Goal: Information Seeking & Learning: Learn about a topic

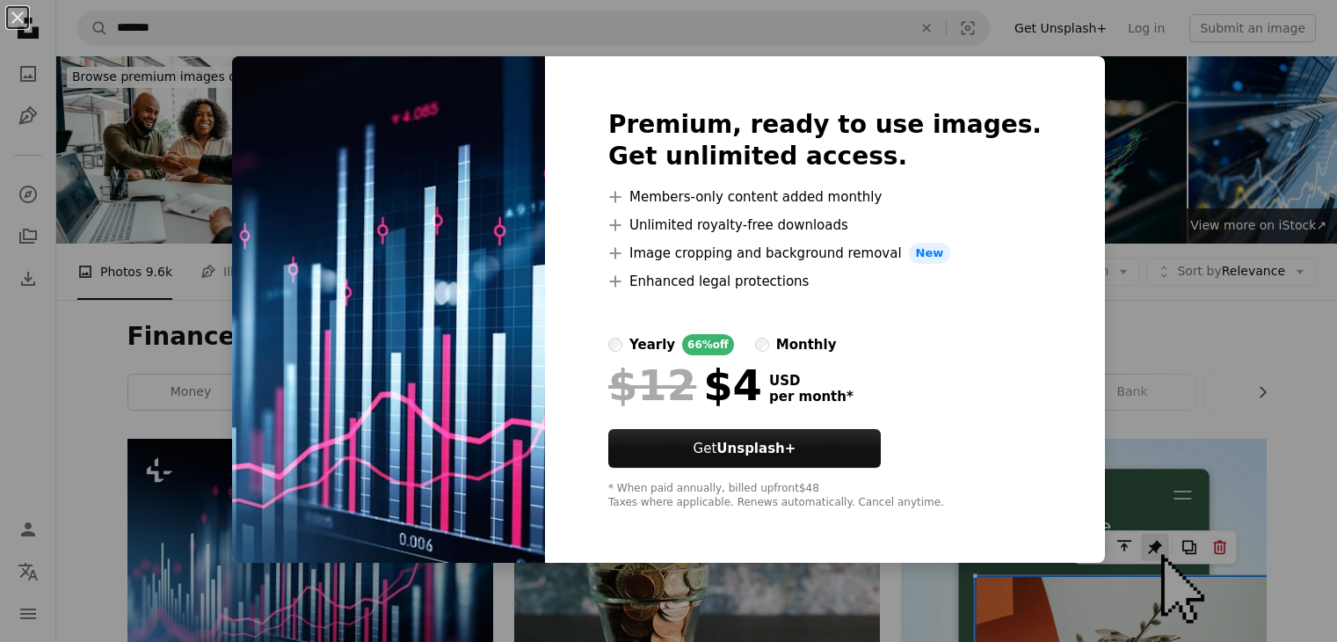
scroll to position [176, 0]
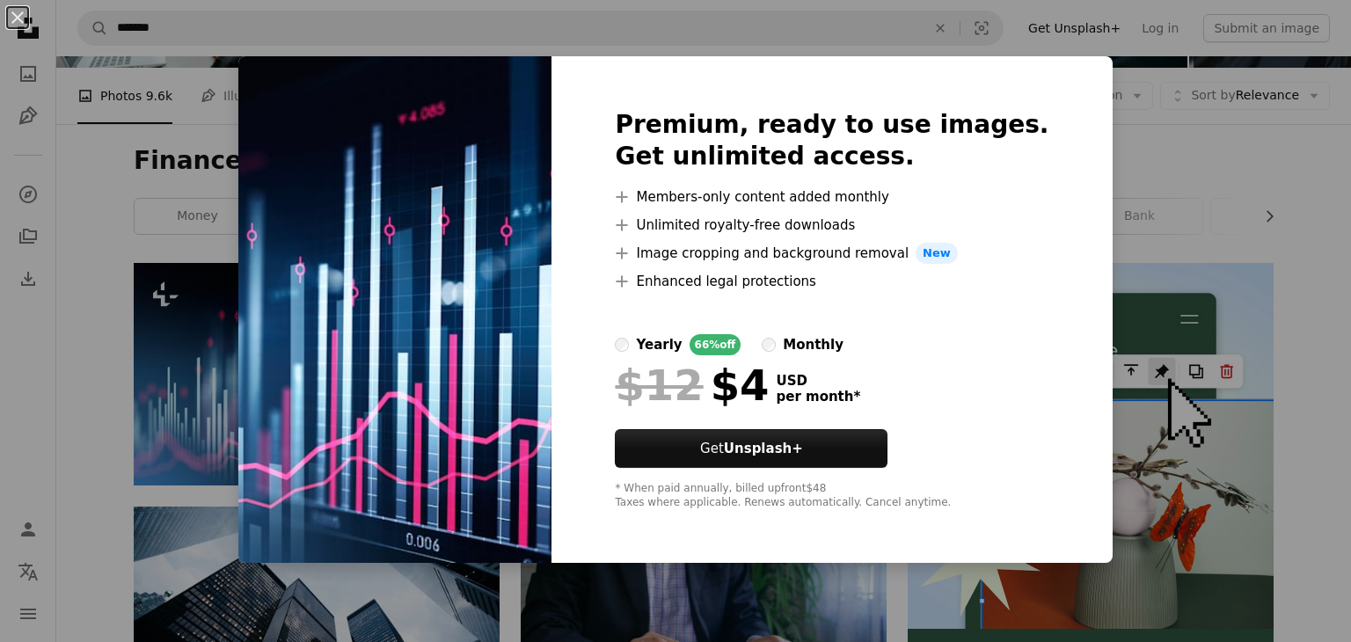
click at [307, 329] on img at bounding box center [394, 309] width 313 height 506
click at [153, 318] on div "An X shape Premium, ready to use images. Get unlimited access. A plus sign Memb…" at bounding box center [675, 321] width 1351 height 642
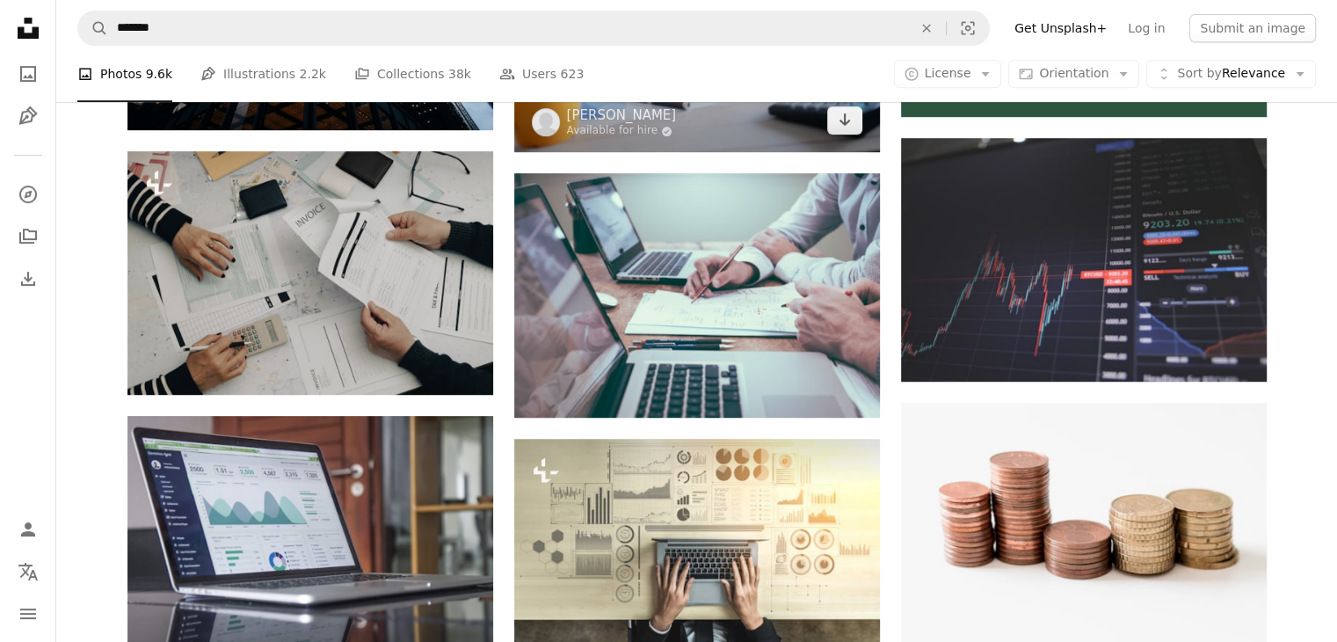
scroll to position [791, 0]
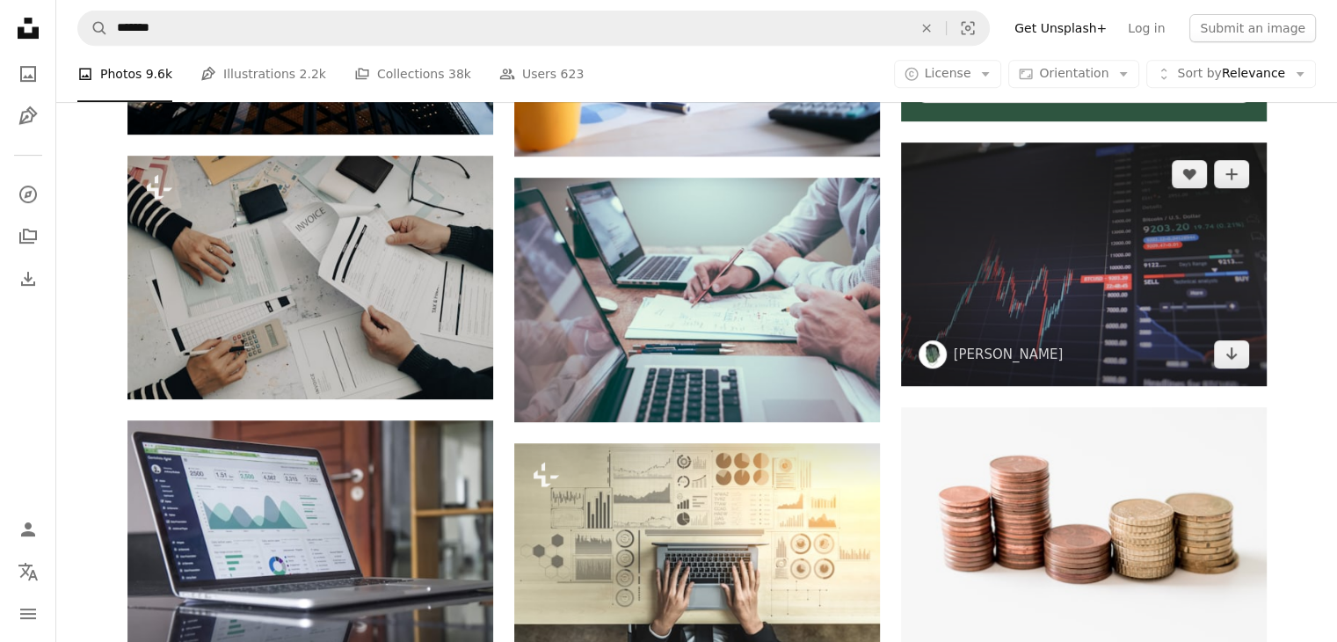
click at [1130, 289] on img at bounding box center [1084, 264] width 366 height 244
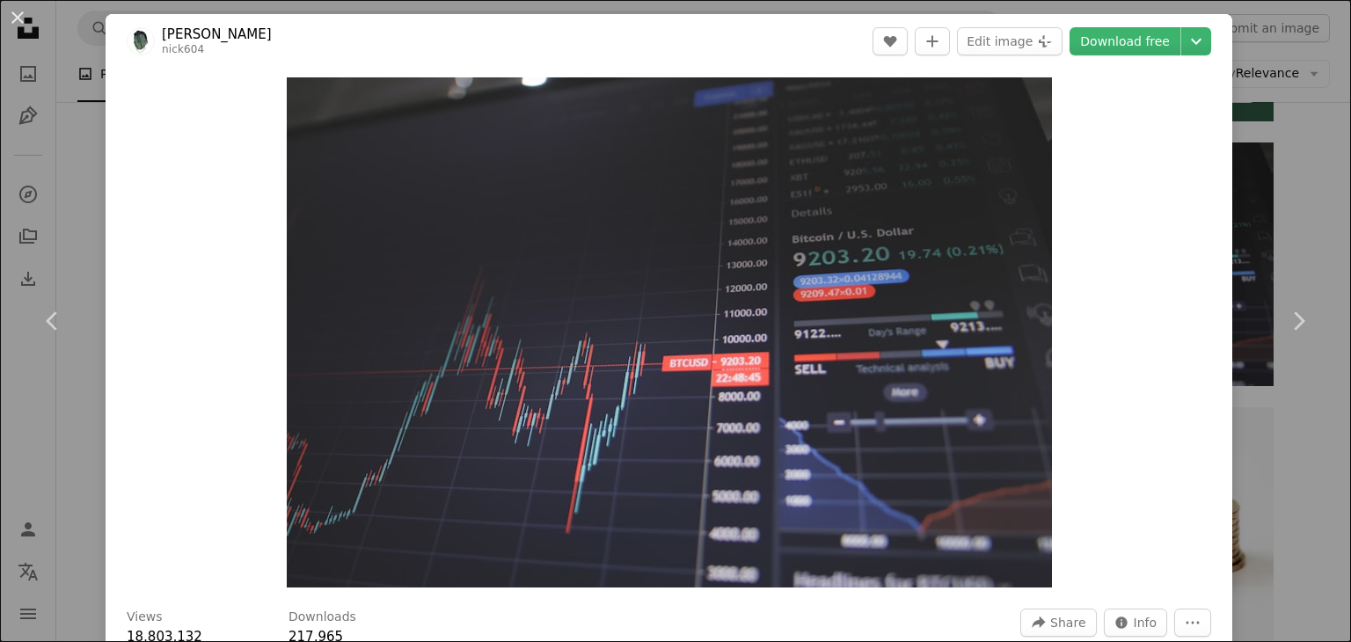
click at [1215, 264] on div "Zoom in" at bounding box center [669, 333] width 1126 height 528
click at [1261, 33] on div "An X shape Chevron left Chevron right [PERSON_NAME] nick604 A heart A plus sign…" at bounding box center [675, 321] width 1351 height 642
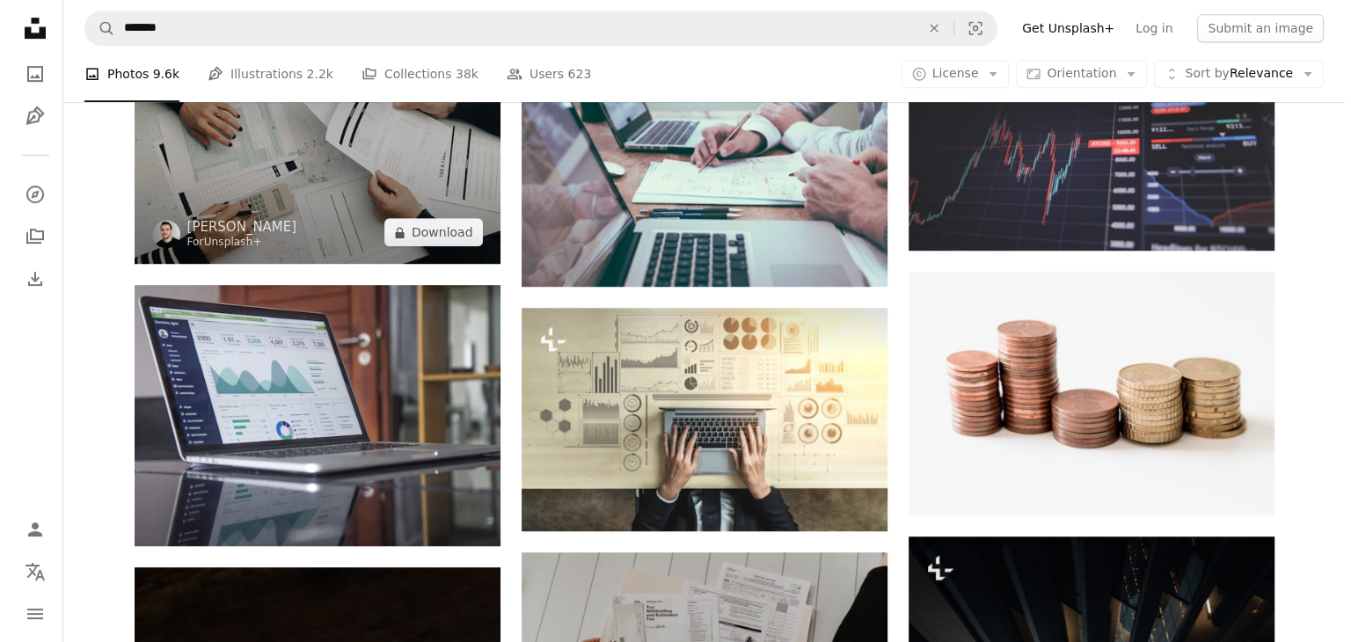
scroll to position [967, 0]
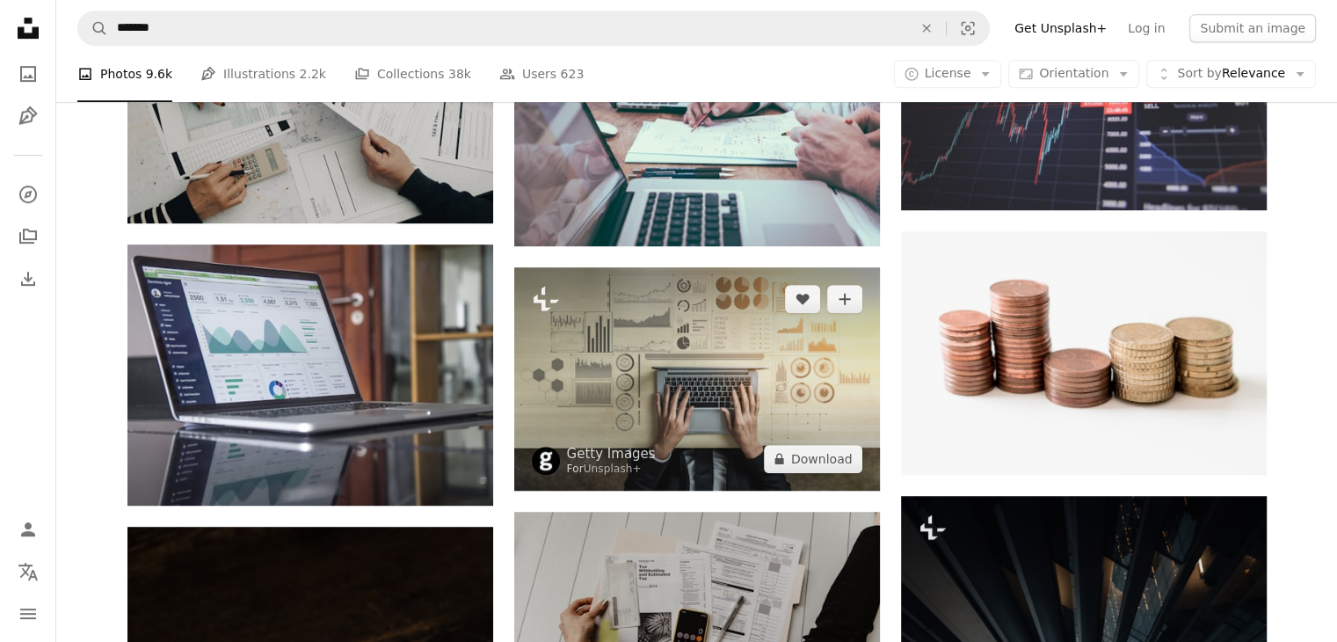
click at [566, 391] on img at bounding box center [697, 378] width 366 height 223
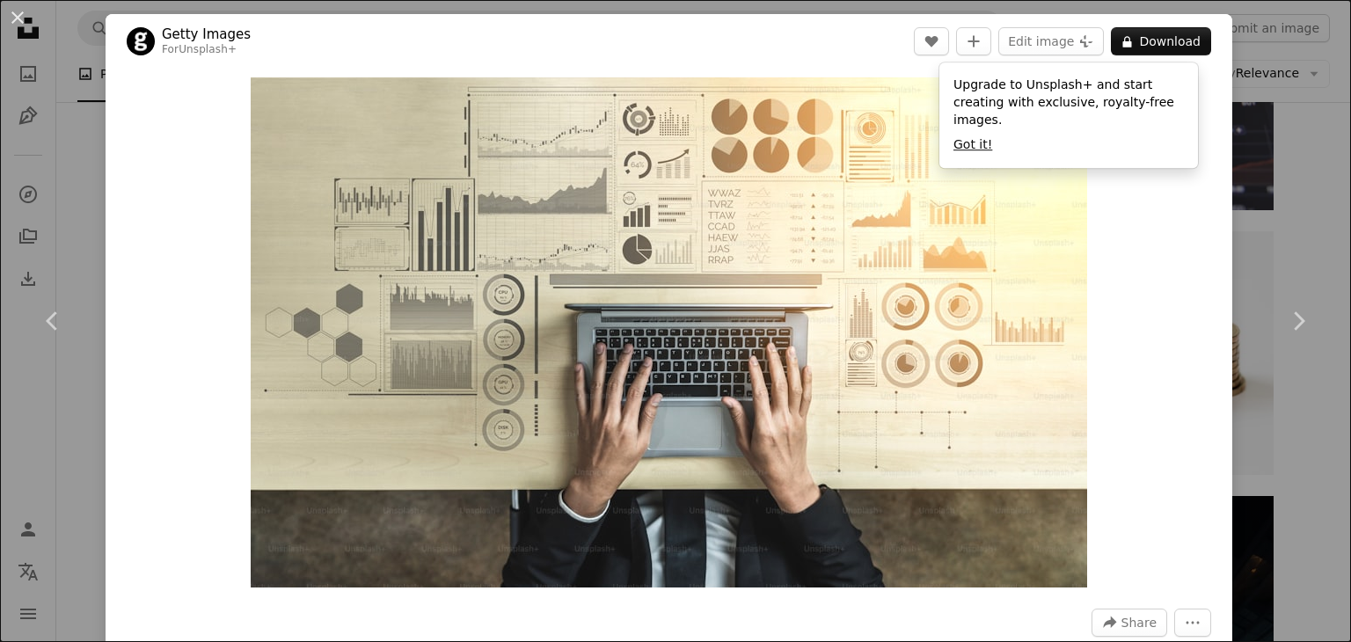
click at [988, 136] on button "Got it!" at bounding box center [972, 145] width 39 height 18
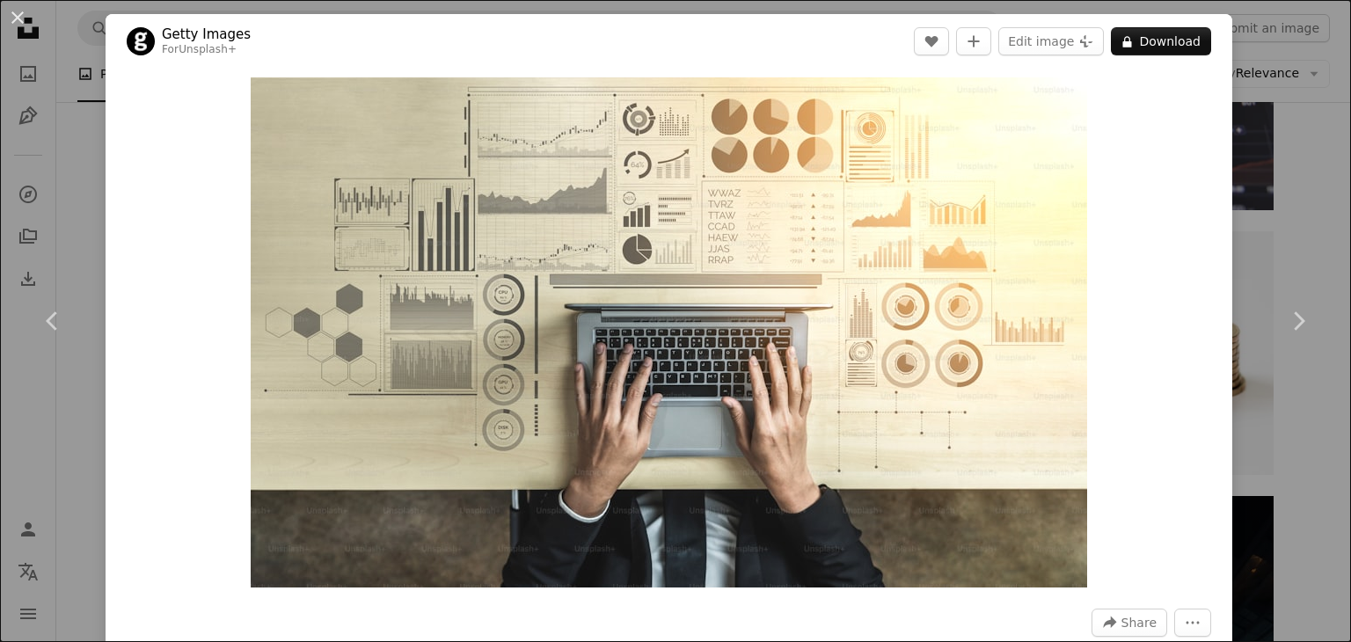
click at [1262, 189] on div "An X shape Chevron left Chevron right Getty Images For Unsplash+ A heart A plus…" at bounding box center [675, 321] width 1351 height 642
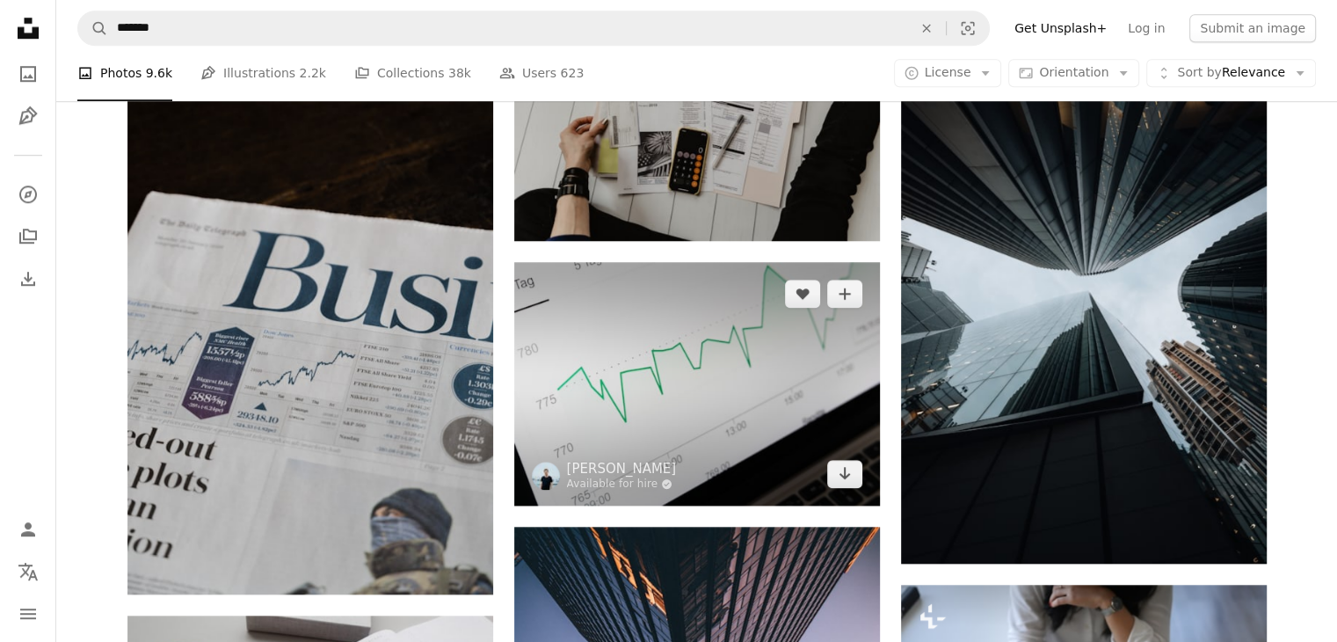
scroll to position [1407, 0]
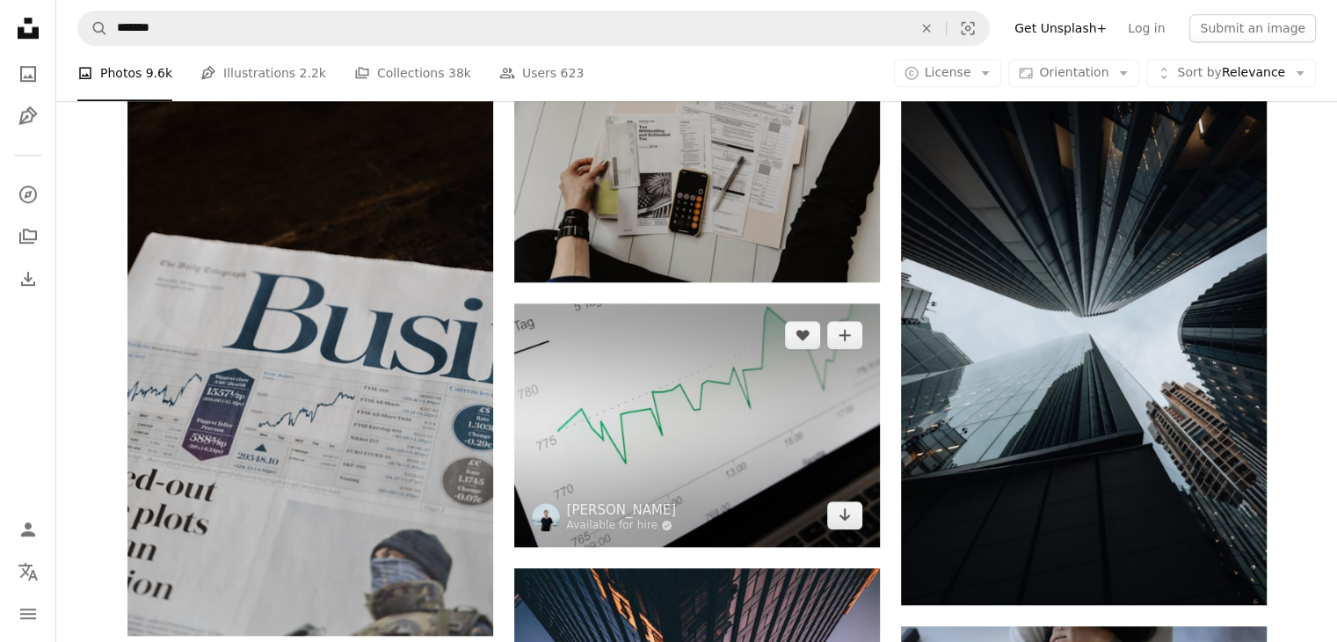
click at [761, 381] on img at bounding box center [697, 425] width 366 height 244
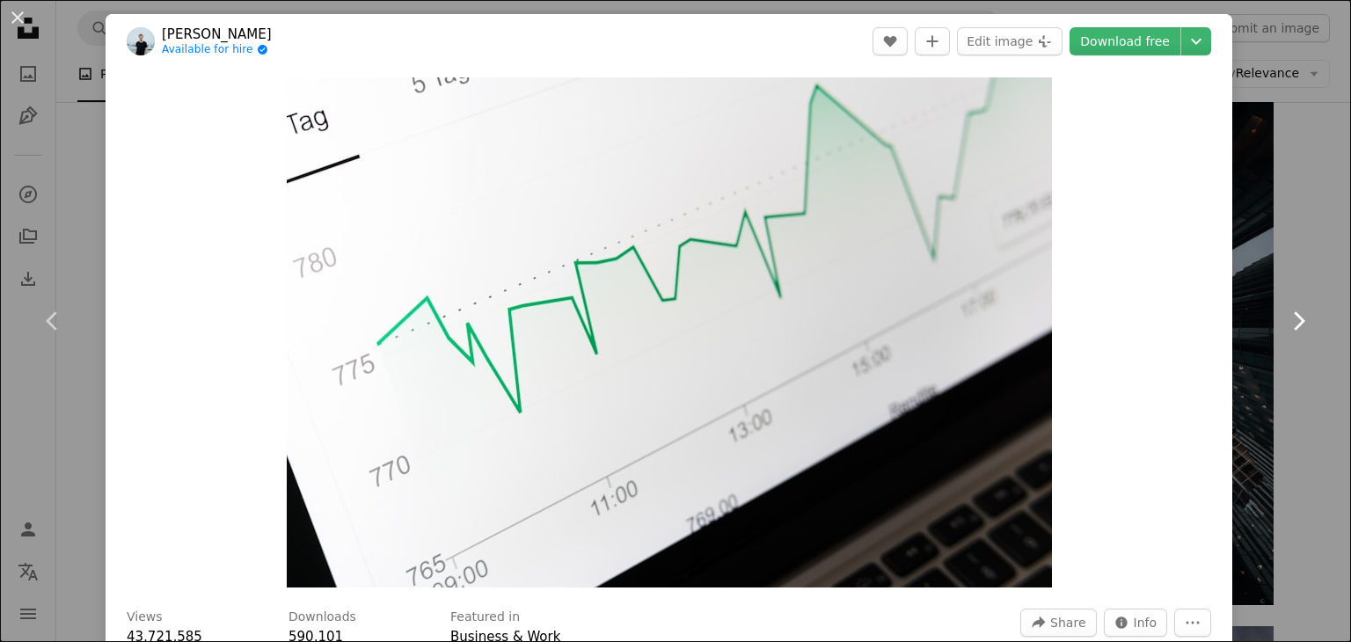
click at [1280, 373] on link "Chevron right" at bounding box center [1298, 321] width 106 height 169
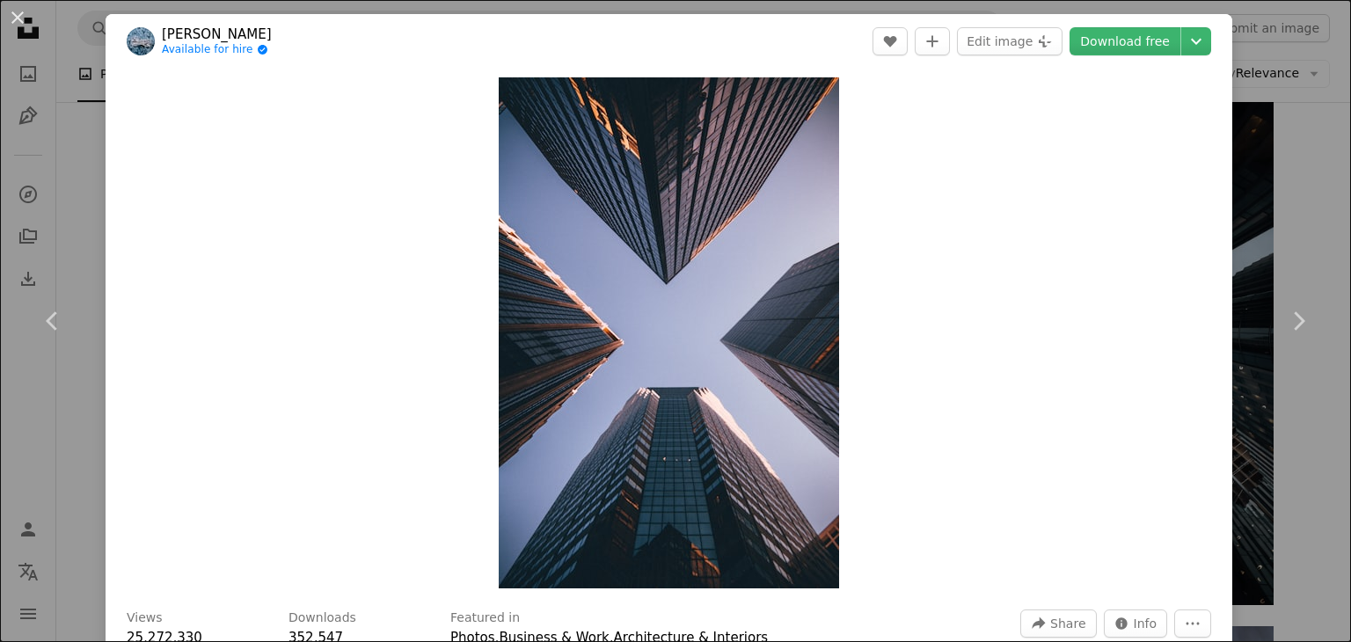
click at [1284, 313] on icon "Chevron right" at bounding box center [1298, 321] width 28 height 28
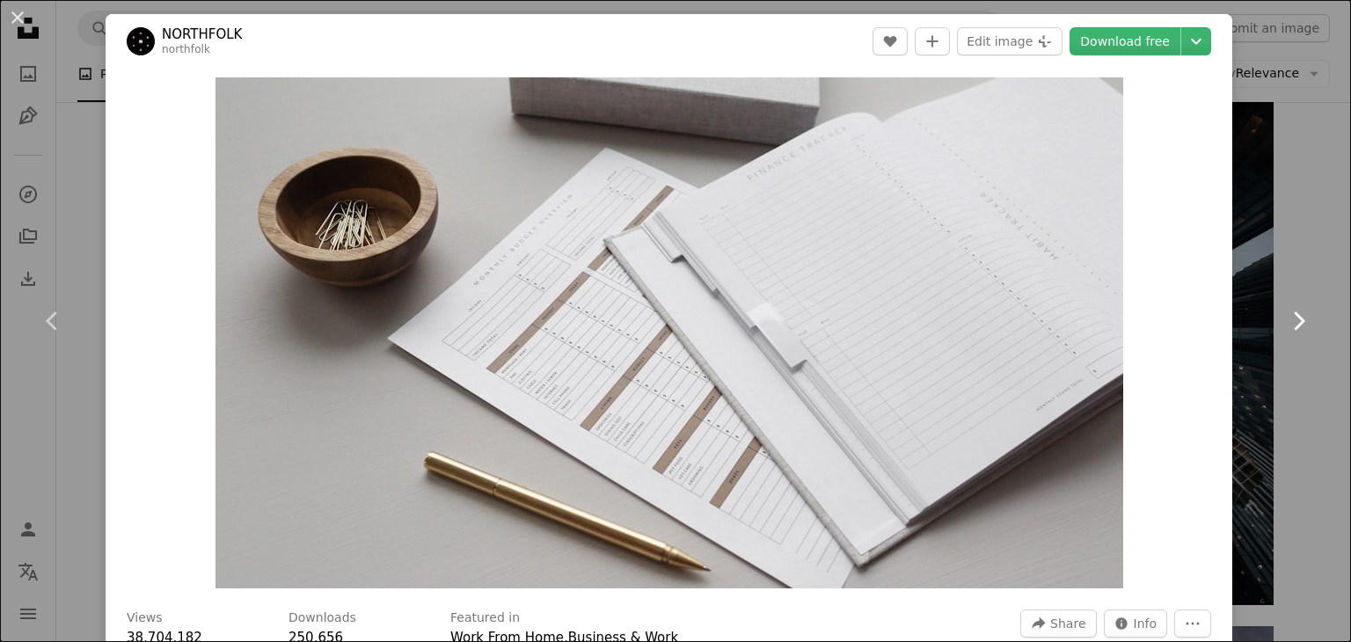
click at [1284, 313] on icon "Chevron right" at bounding box center [1298, 321] width 28 height 28
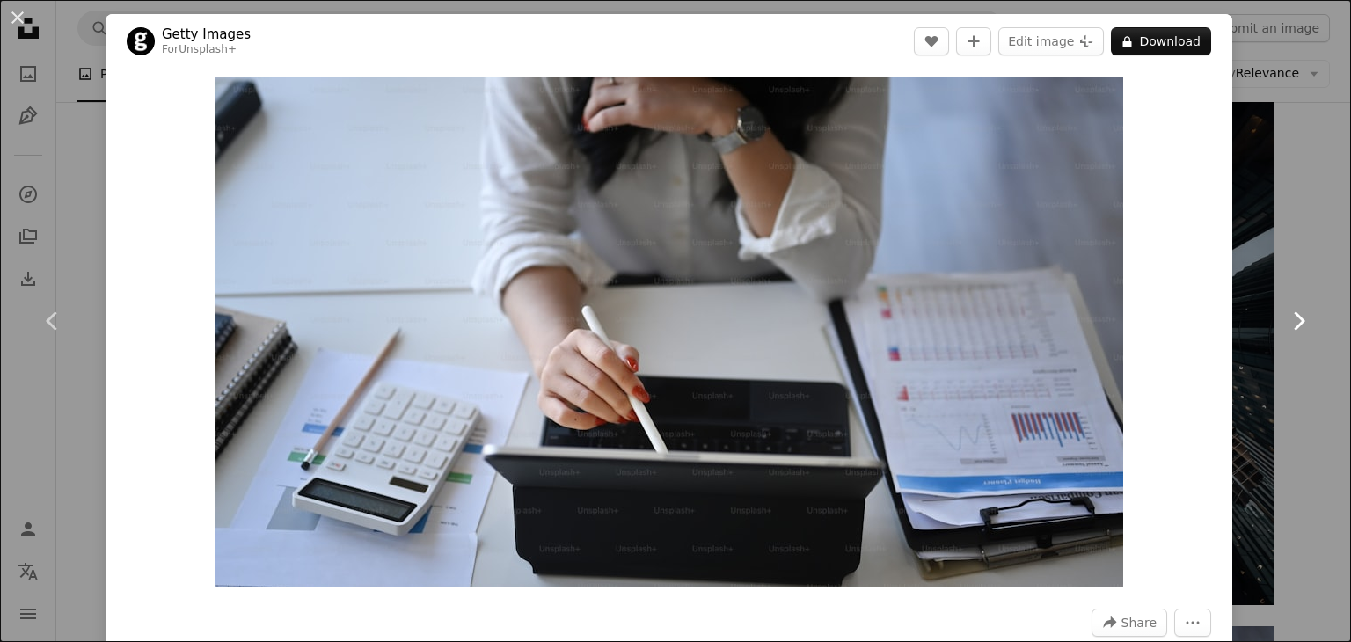
click at [1284, 313] on icon "Chevron right" at bounding box center [1298, 321] width 28 height 28
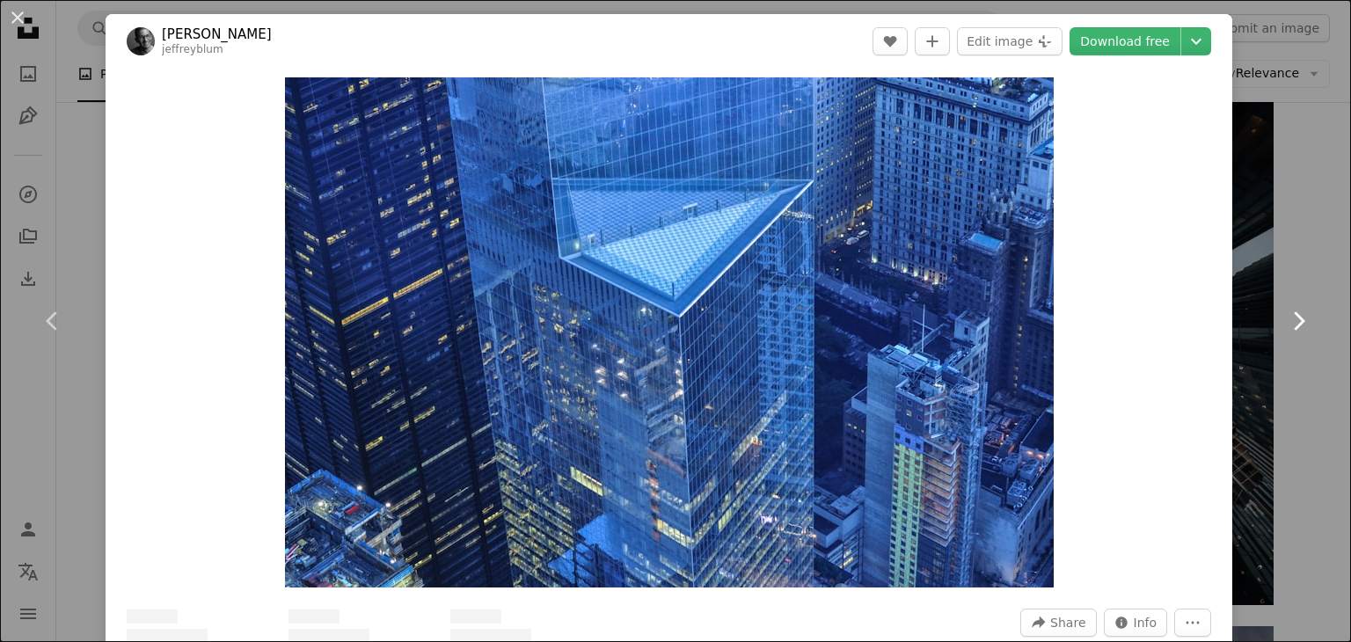
click at [1284, 313] on icon "Chevron right" at bounding box center [1298, 321] width 28 height 28
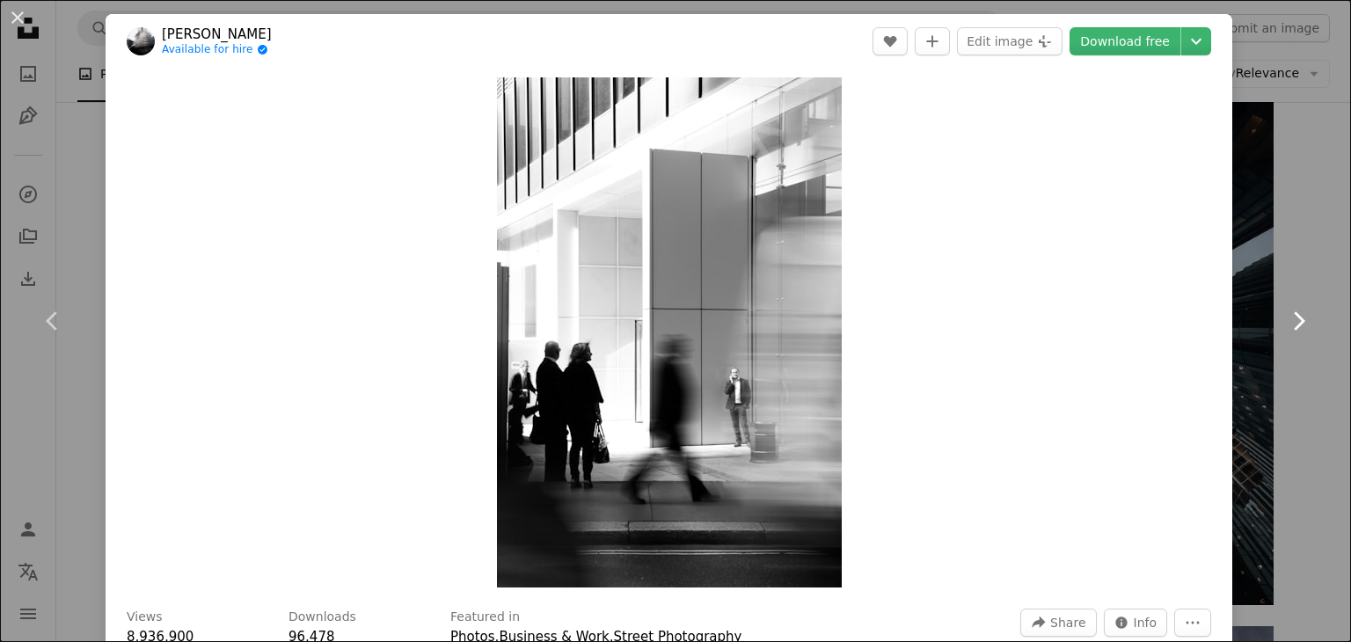
click at [1284, 313] on icon "Chevron right" at bounding box center [1298, 321] width 28 height 28
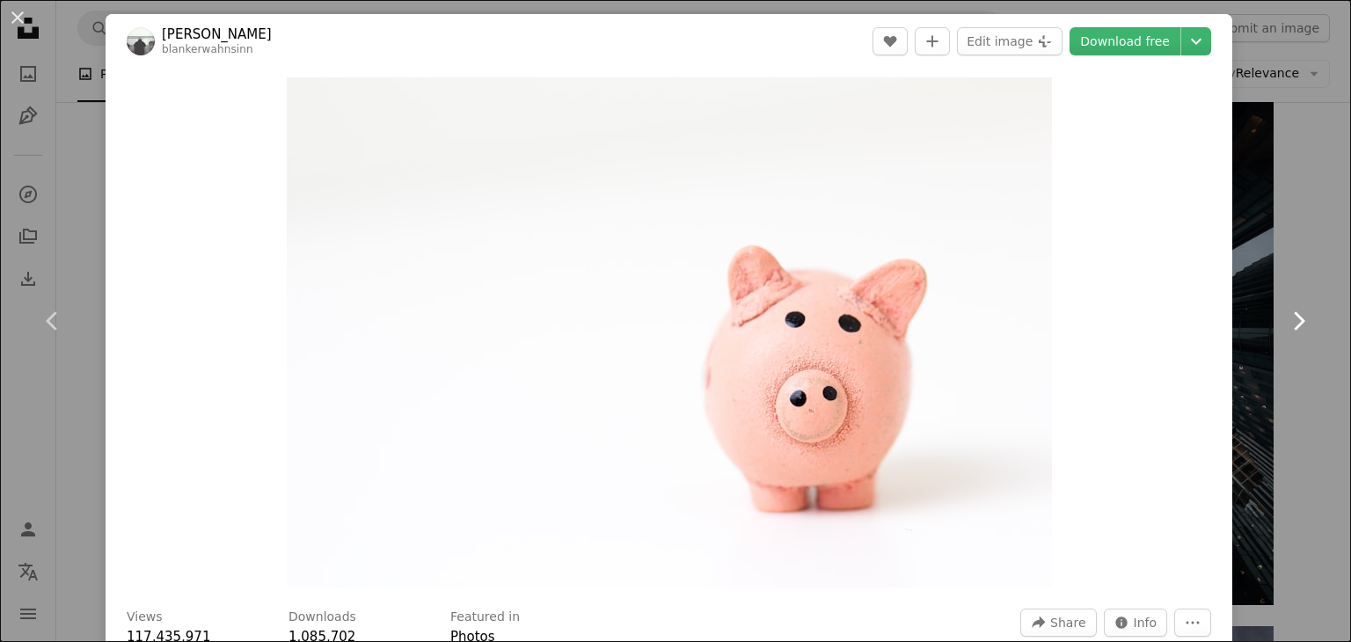
click at [1284, 313] on icon "Chevron right" at bounding box center [1298, 321] width 28 height 28
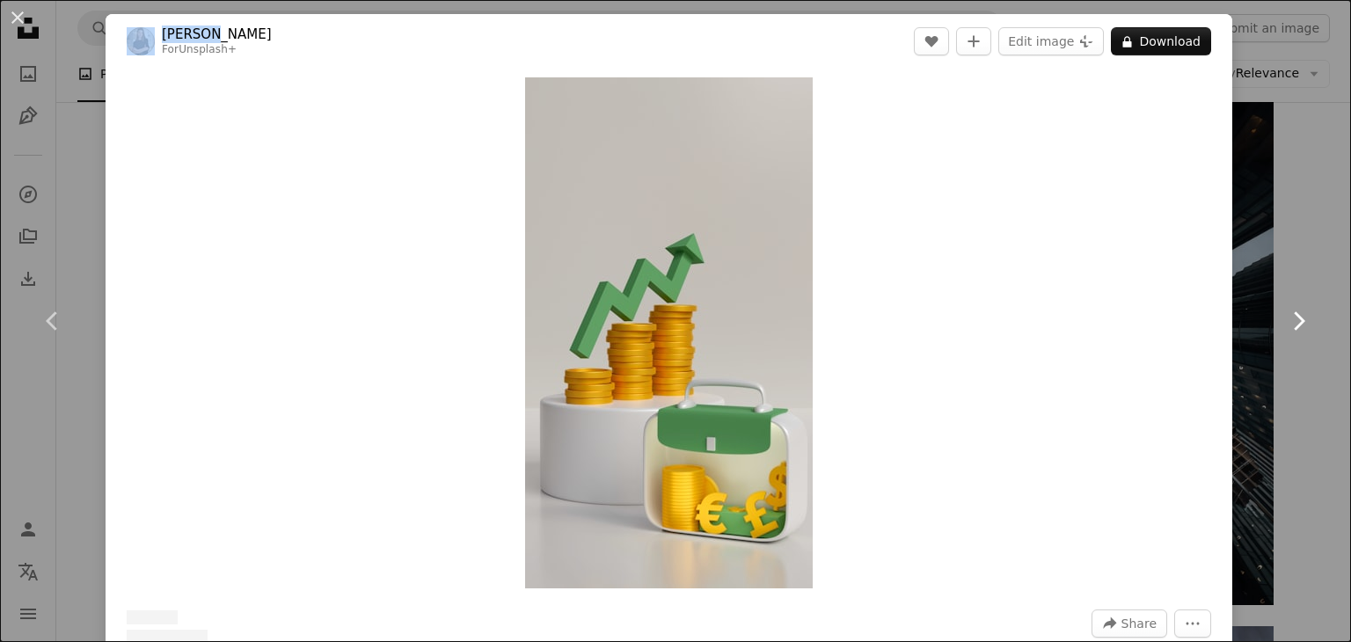
click at [1284, 313] on icon "Chevron right" at bounding box center [1298, 321] width 28 height 28
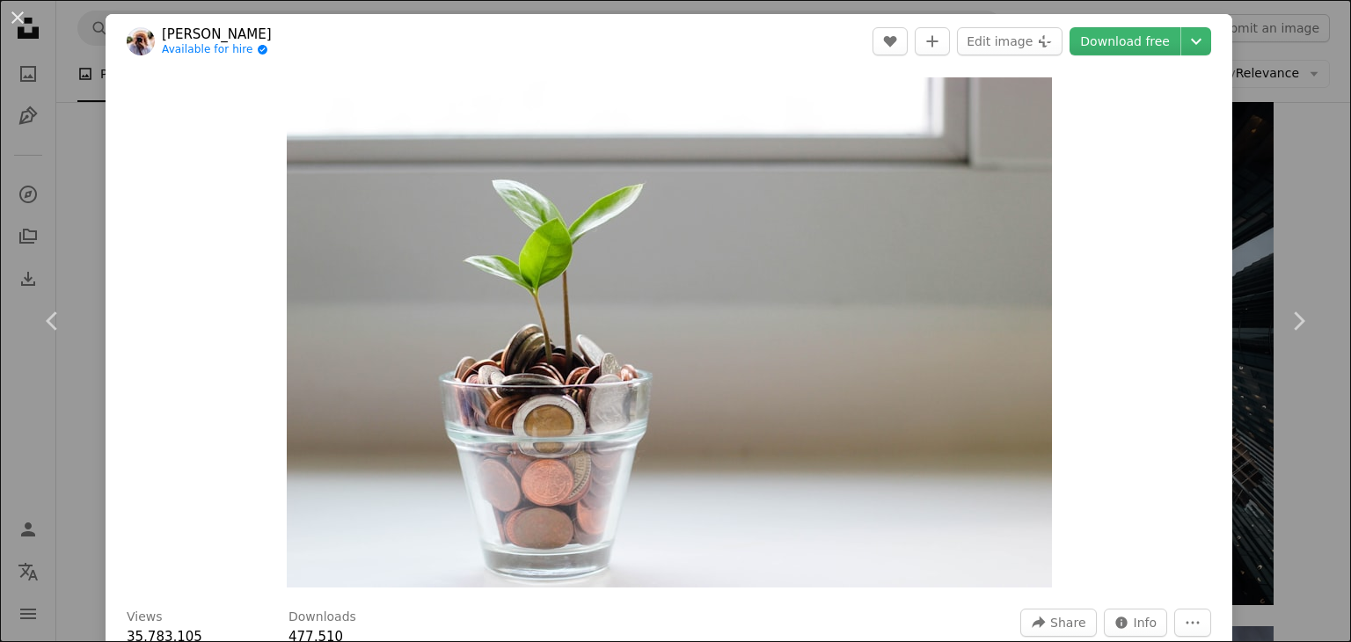
click at [1252, 203] on div "An X shape Chevron left Chevron right [PERSON_NAME] Available for hire A checkm…" at bounding box center [675, 321] width 1351 height 642
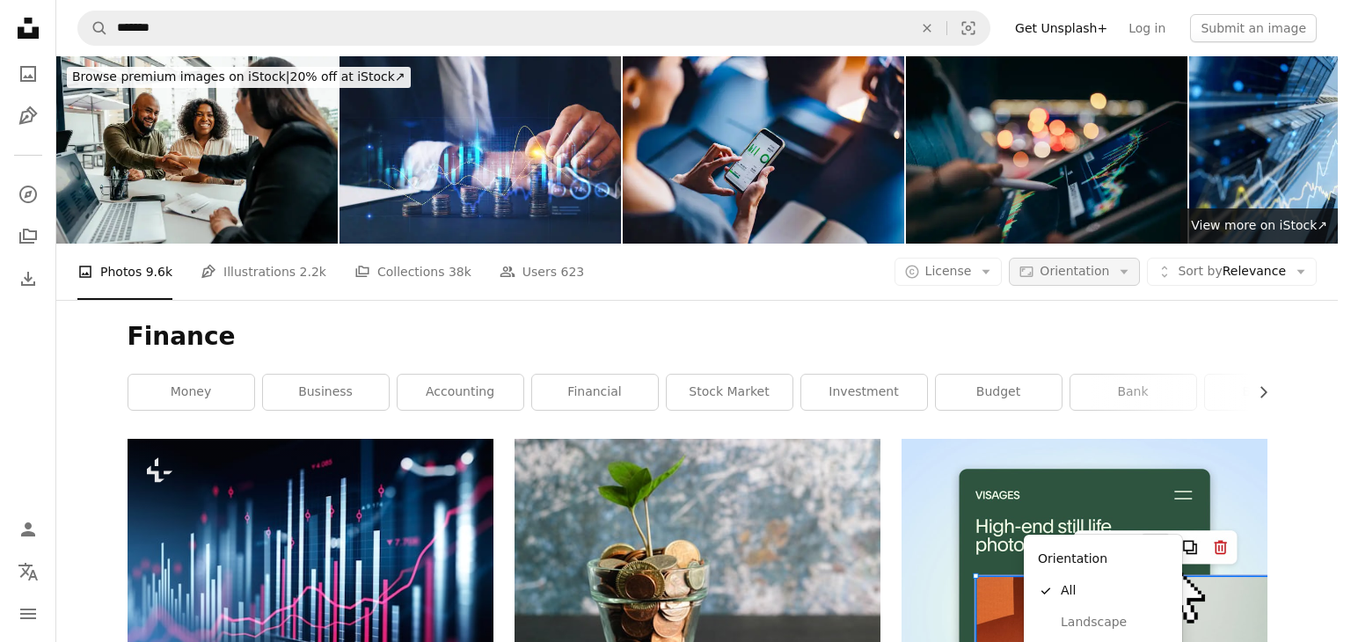
scroll to position [440, 0]
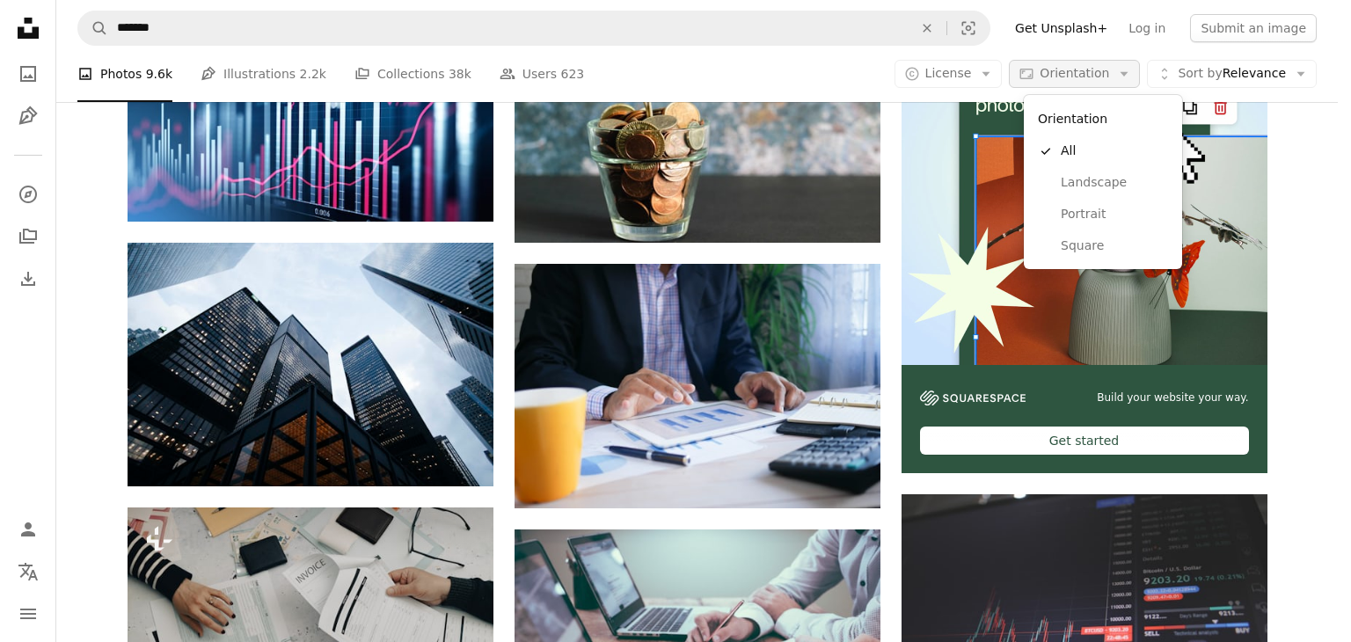
click at [1109, 68] on span "Orientation" at bounding box center [1073, 73] width 69 height 14
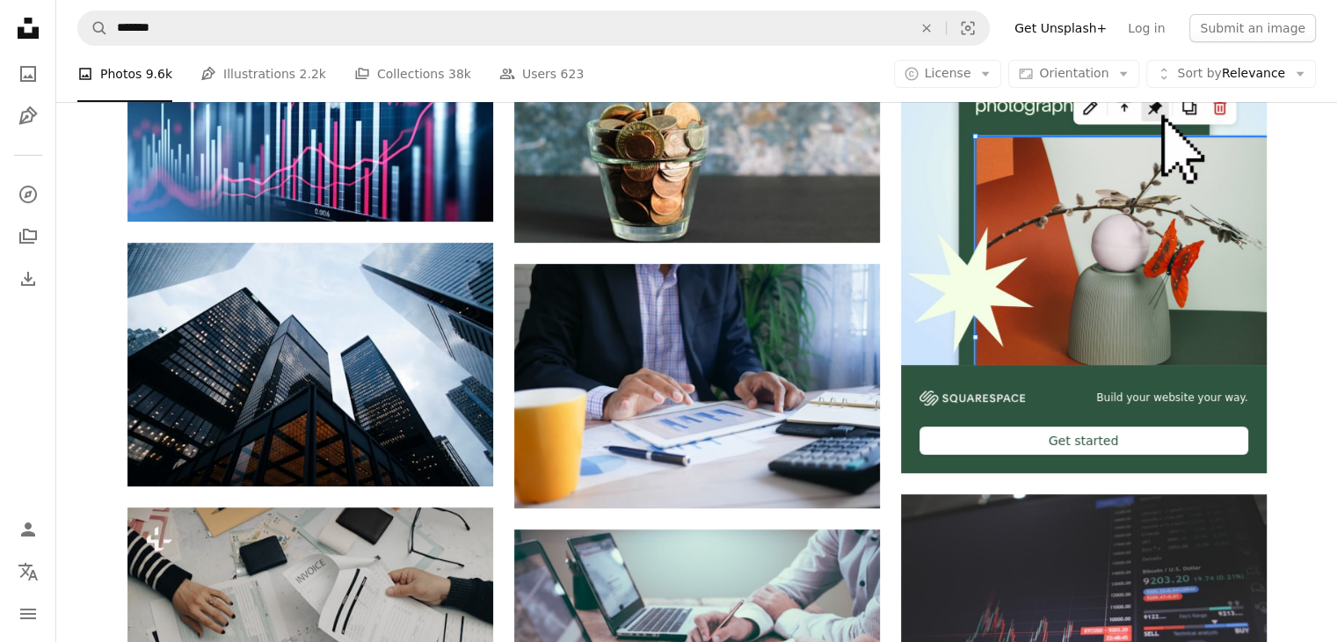
click at [1089, 75] on span "Orientation" at bounding box center [1073, 73] width 69 height 14
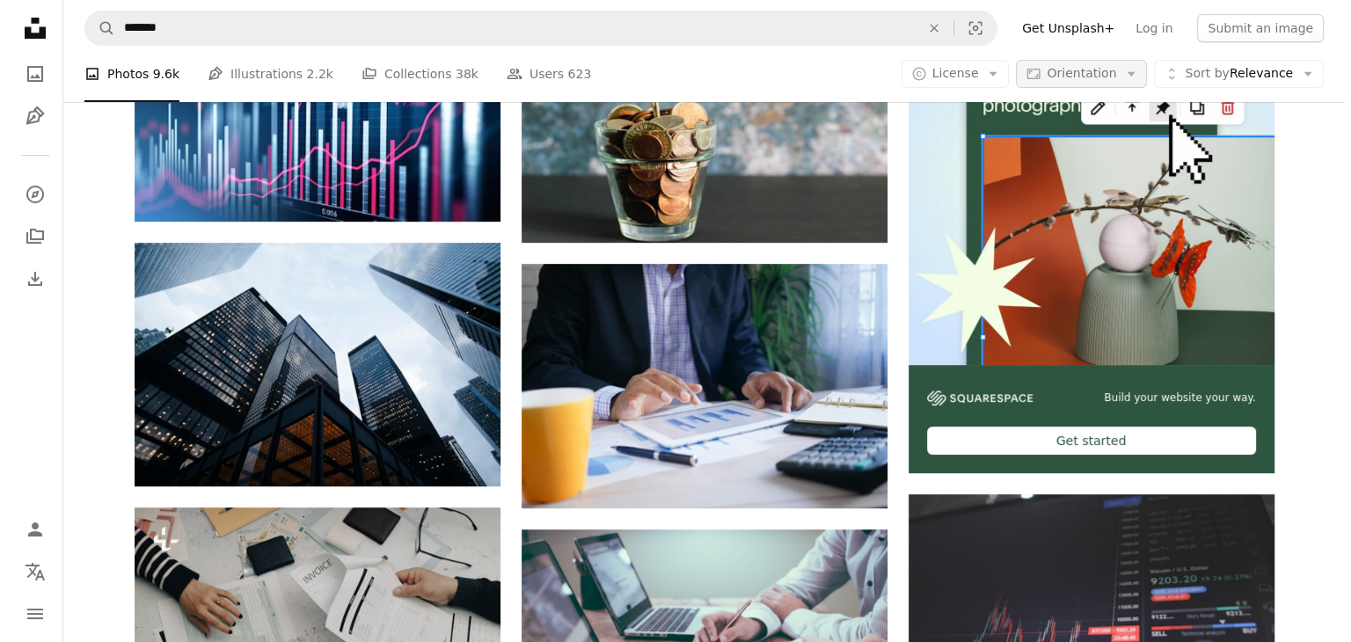
scroll to position [0, 0]
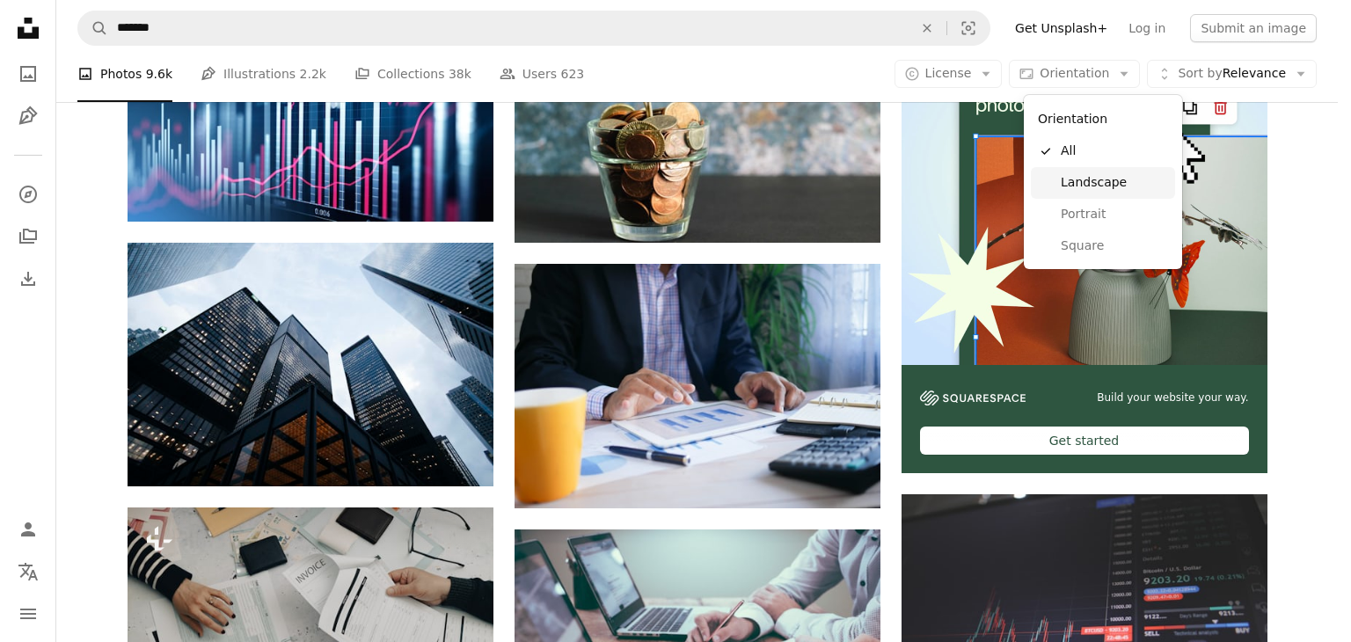
click at [1090, 187] on span "Landscape" at bounding box center [1113, 183] width 107 height 18
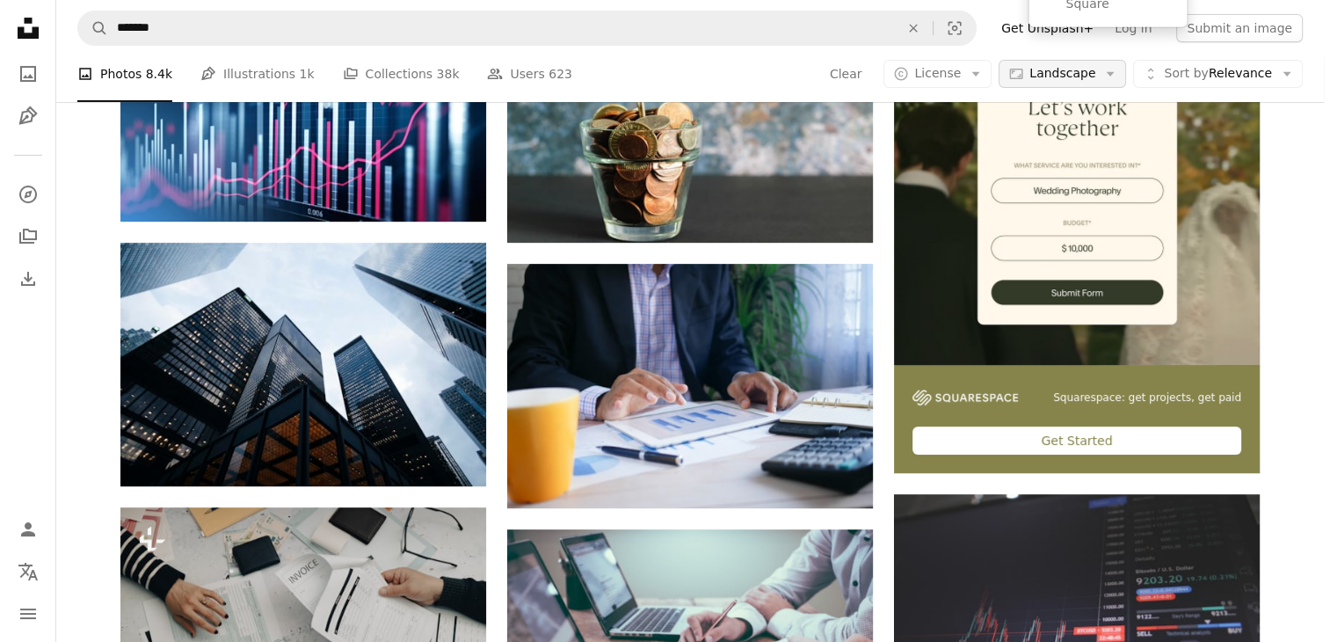
click at [1096, 83] on span "Landscape" at bounding box center [1063, 74] width 66 height 18
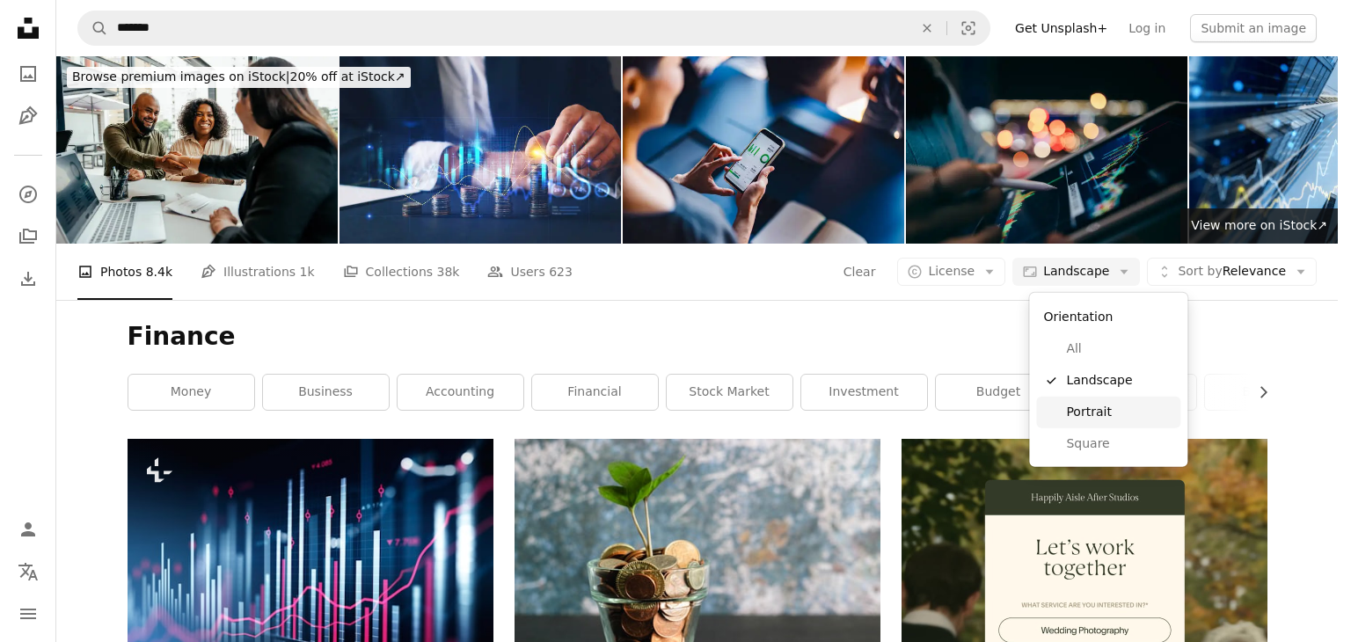
click at [1081, 408] on span "Portrait" at bounding box center [1119, 413] width 107 height 18
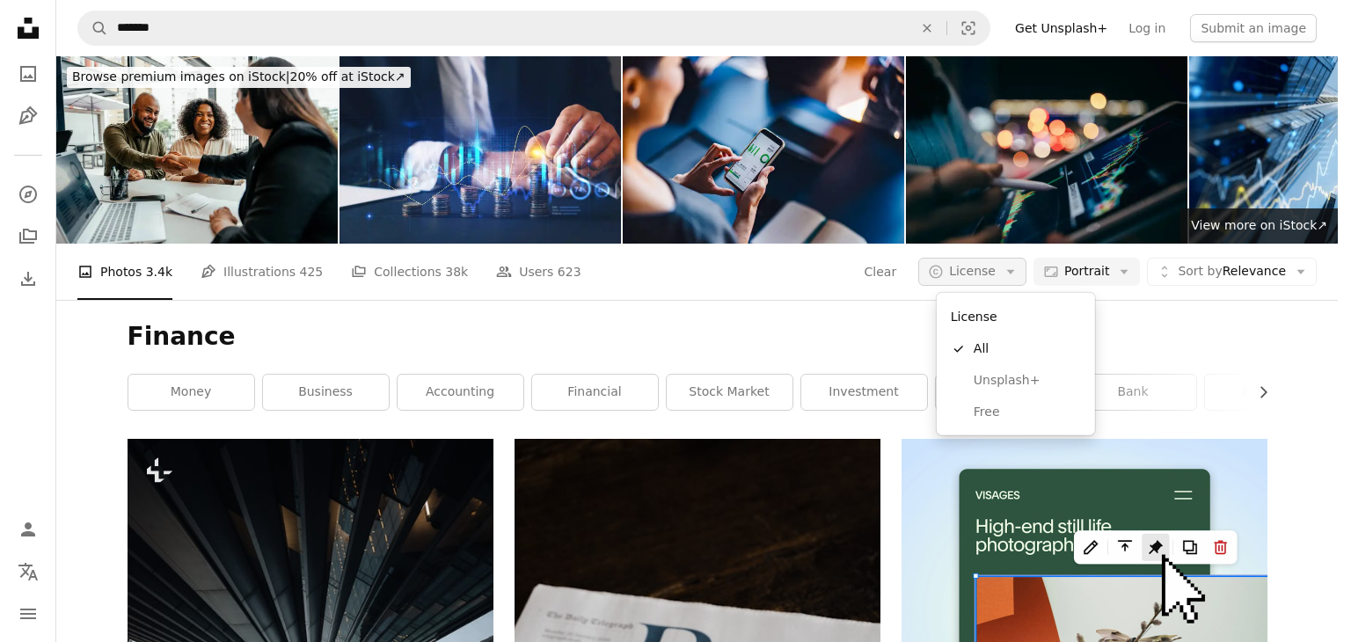
click at [1018, 279] on icon "Arrow down" at bounding box center [1010, 272] width 16 height 16
click at [1024, 405] on span "Free" at bounding box center [1026, 413] width 107 height 18
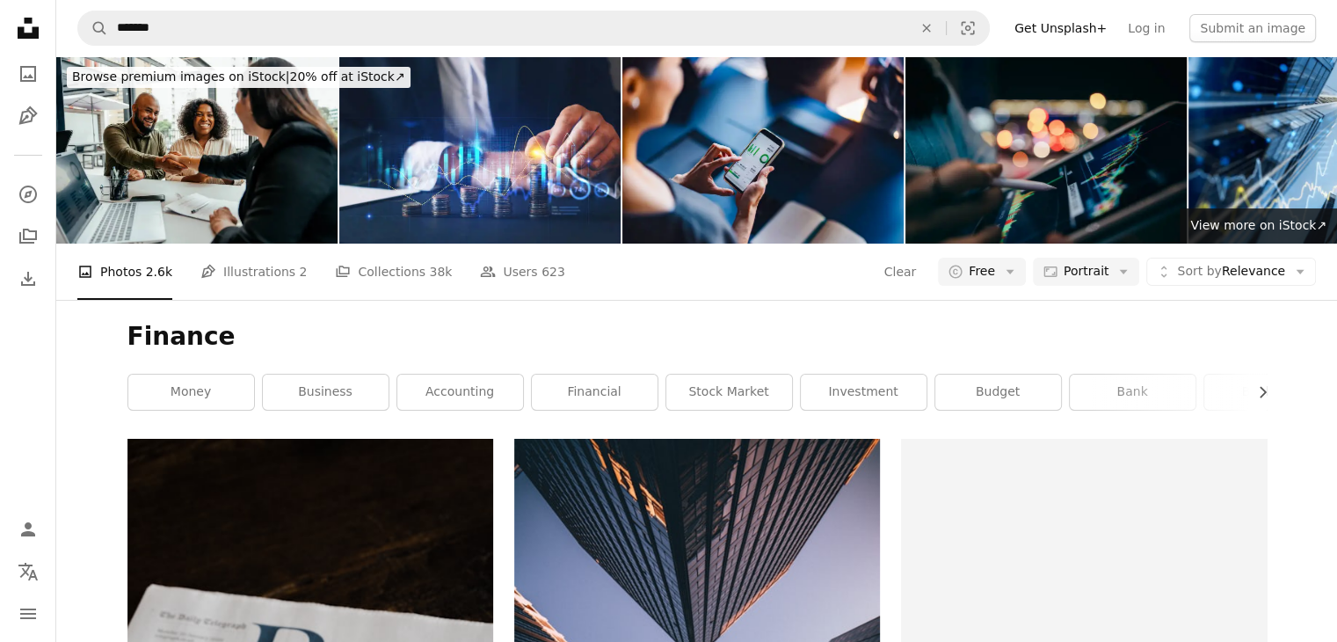
scroll to position [4164, 0]
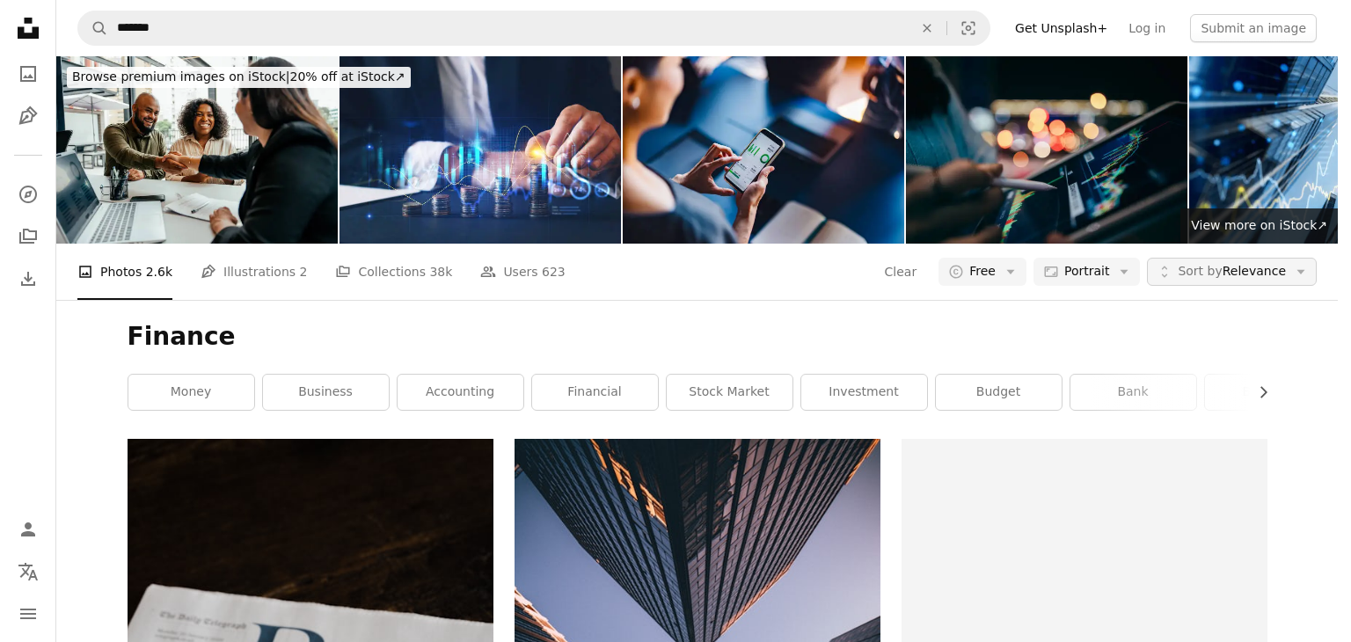
scroll to position [16890, 0]
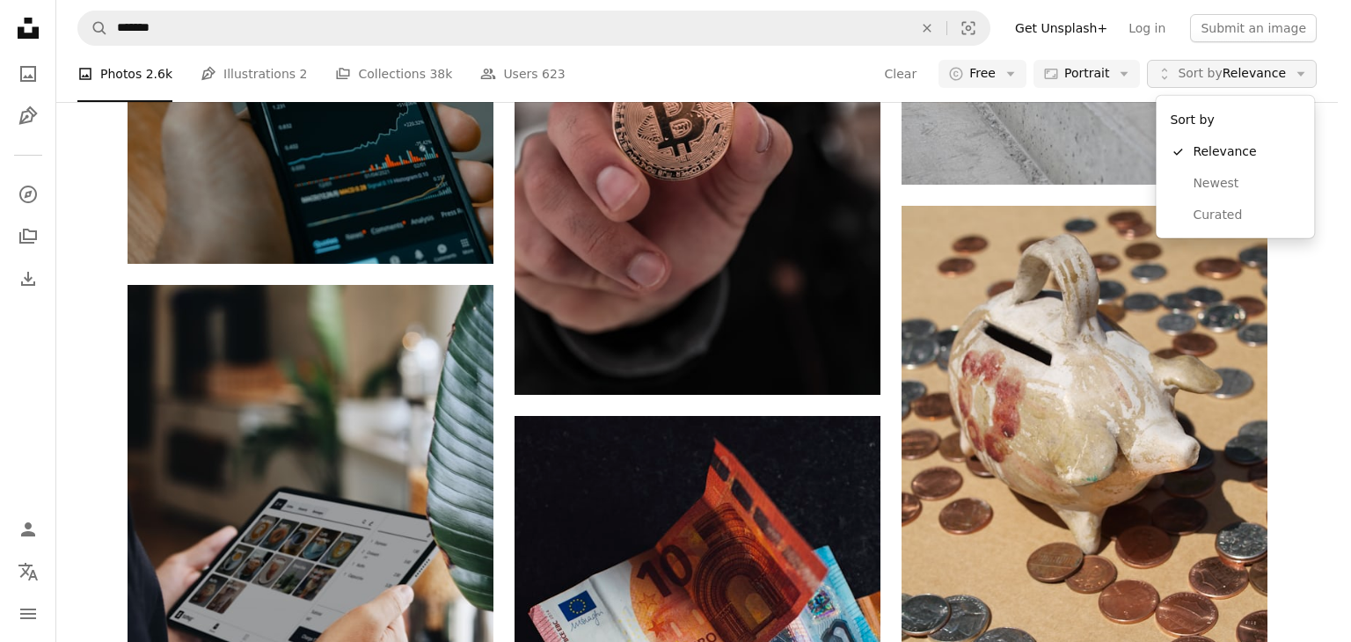
click at [1256, 74] on span "Sort by Relevance" at bounding box center [1231, 74] width 108 height 18
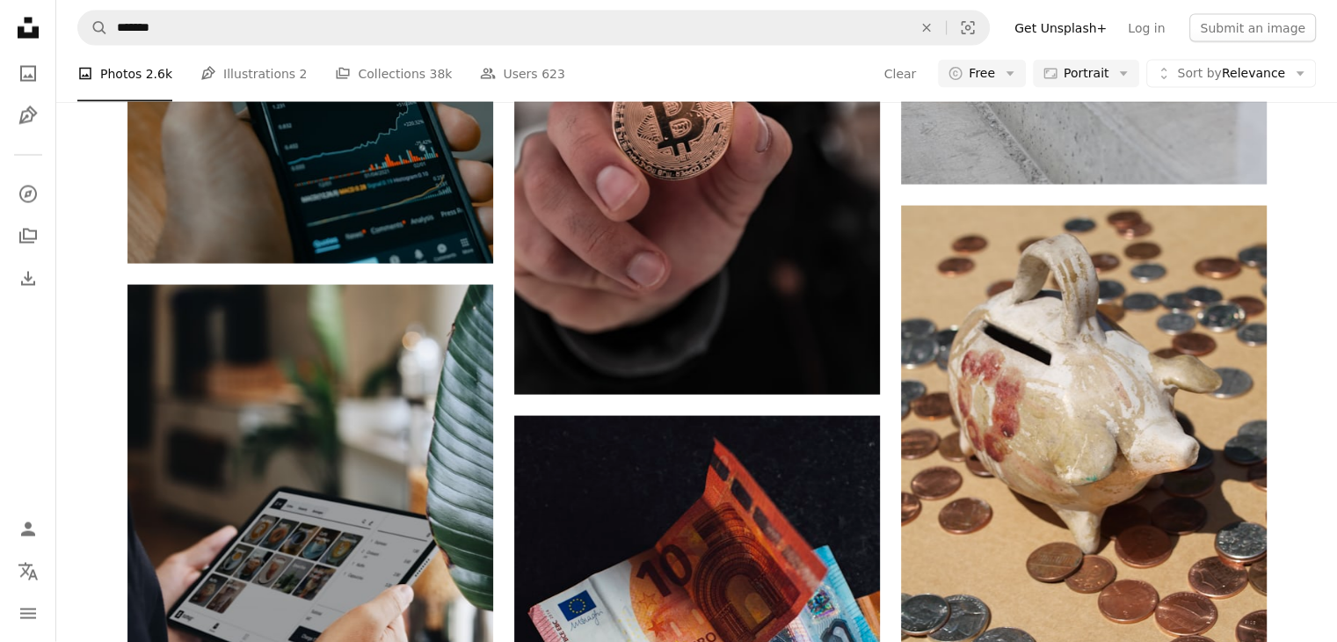
scroll to position [0, 0]
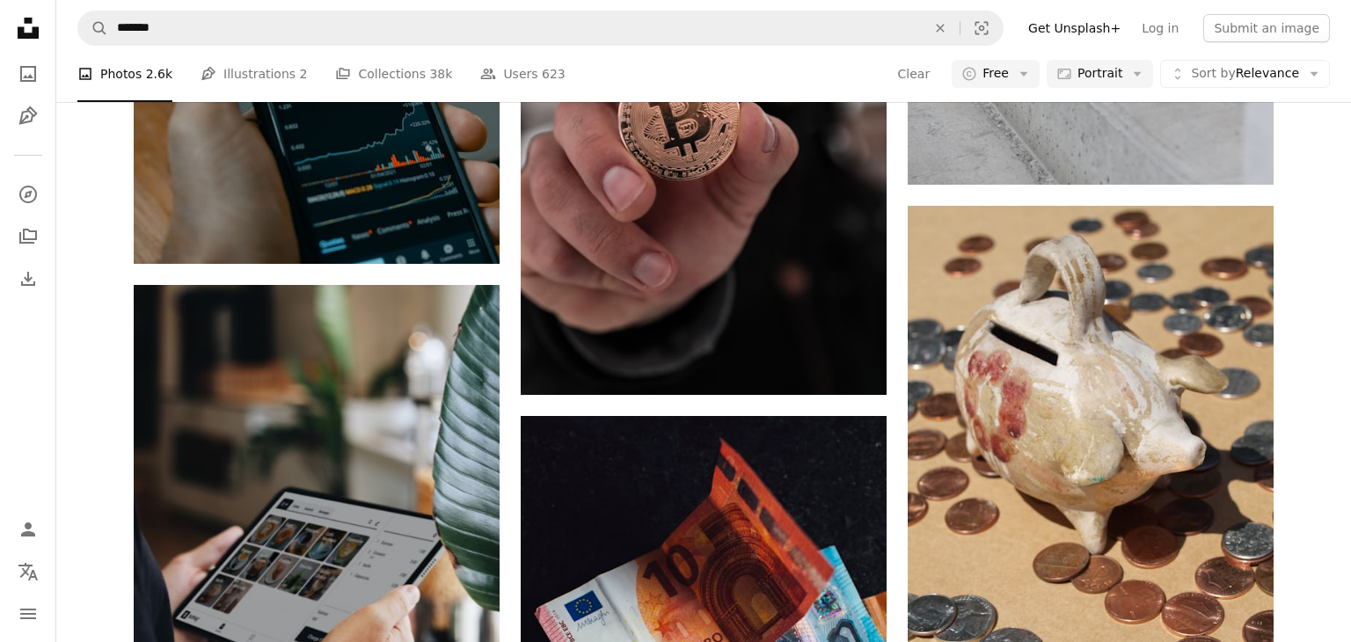
click at [1096, 68] on span "Portrait" at bounding box center [1099, 74] width 45 height 18
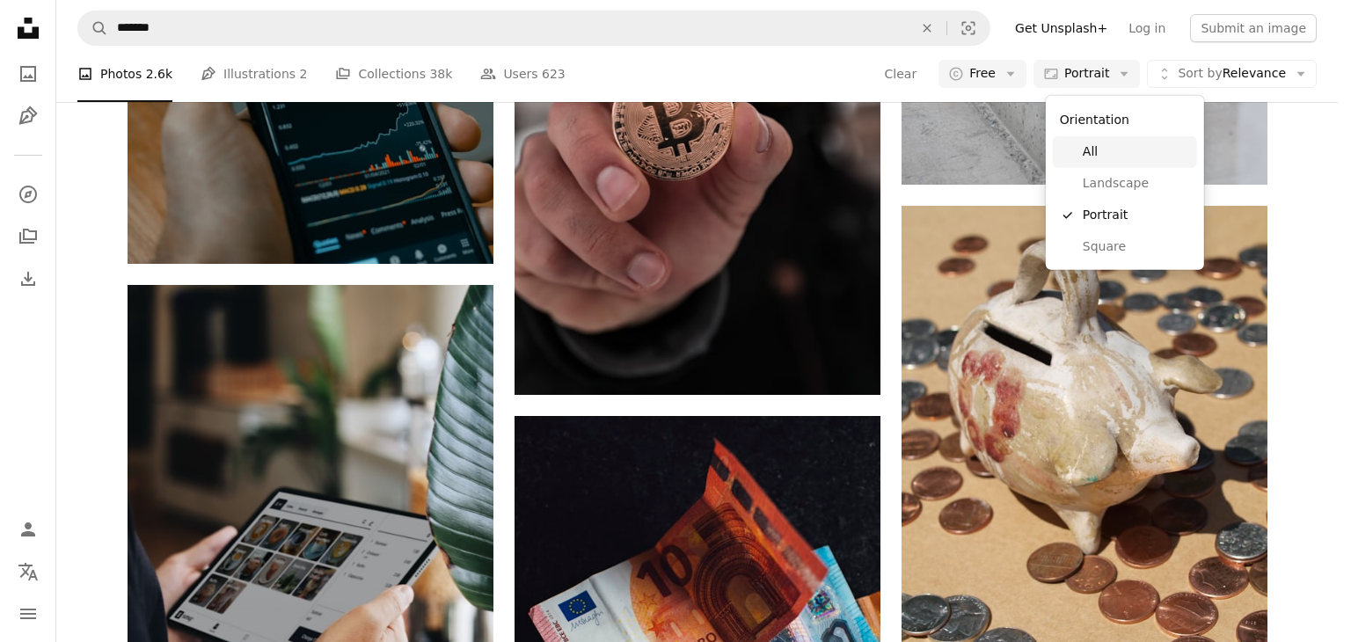
click at [1095, 143] on span "All" at bounding box center [1135, 152] width 107 height 18
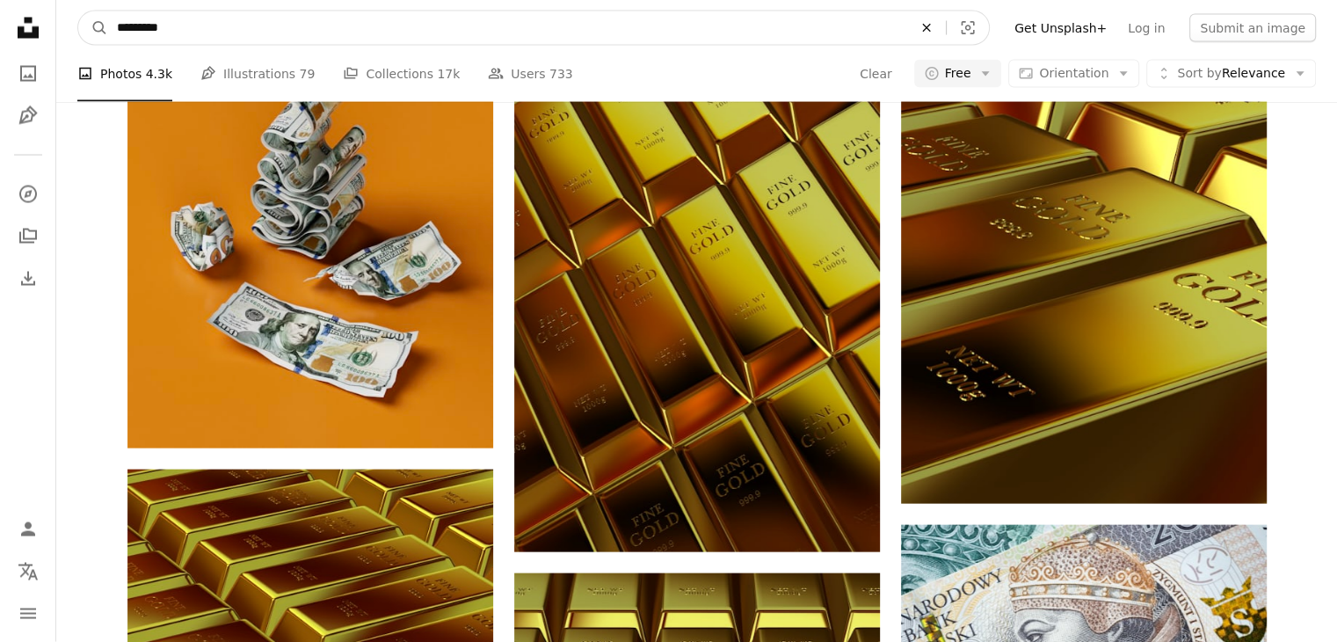
click at [946, 33] on icon "An X shape" at bounding box center [926, 28] width 39 height 14
type input "**********"
click button "A magnifying glass" at bounding box center [93, 27] width 30 height 33
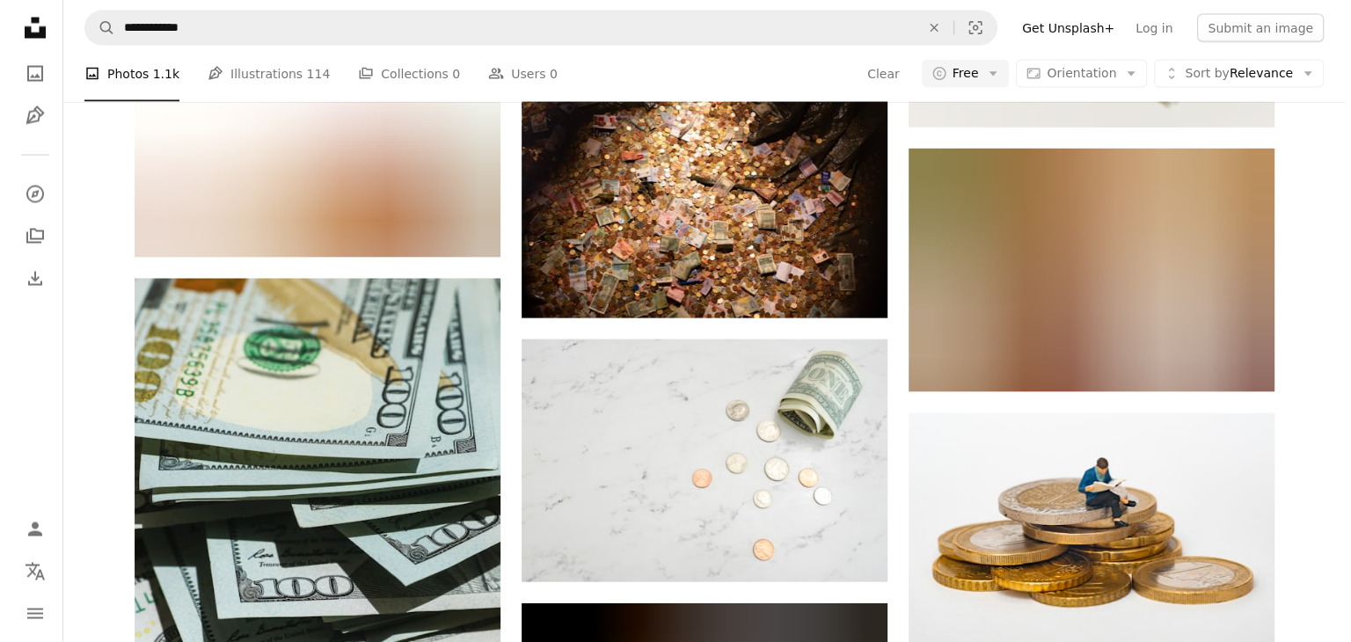
scroll to position [15643, 0]
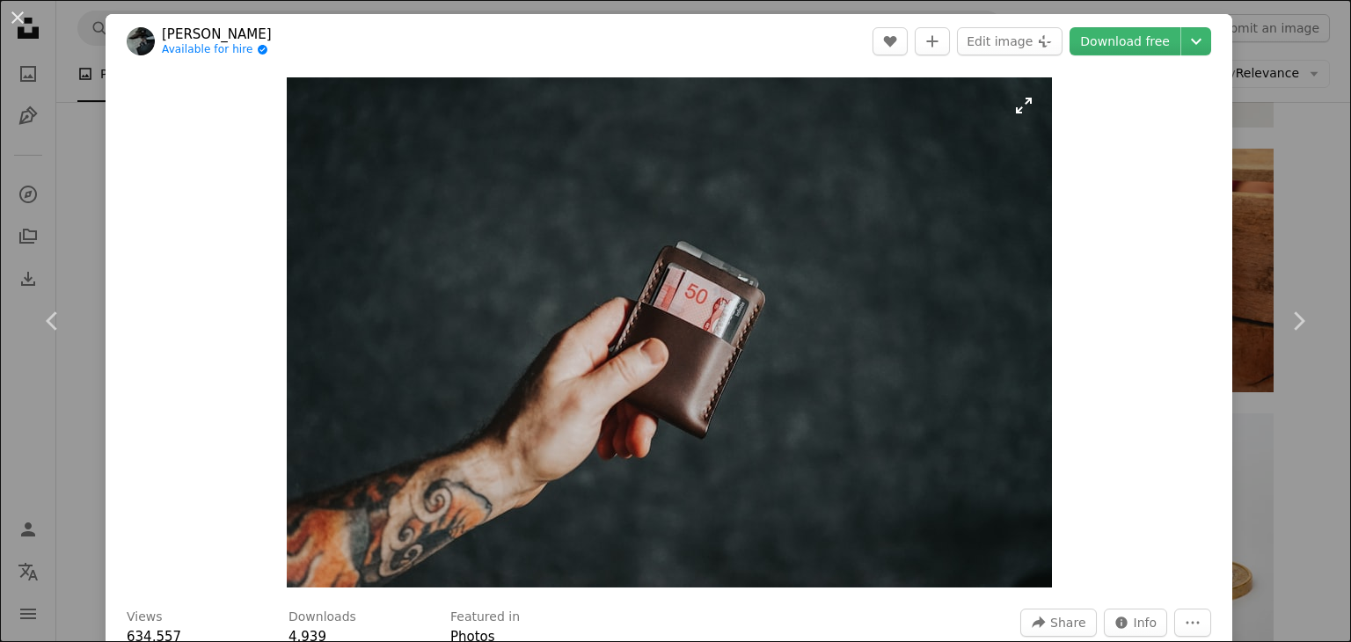
click at [1029, 115] on img "Zoom in on this image" at bounding box center [669, 332] width 765 height 510
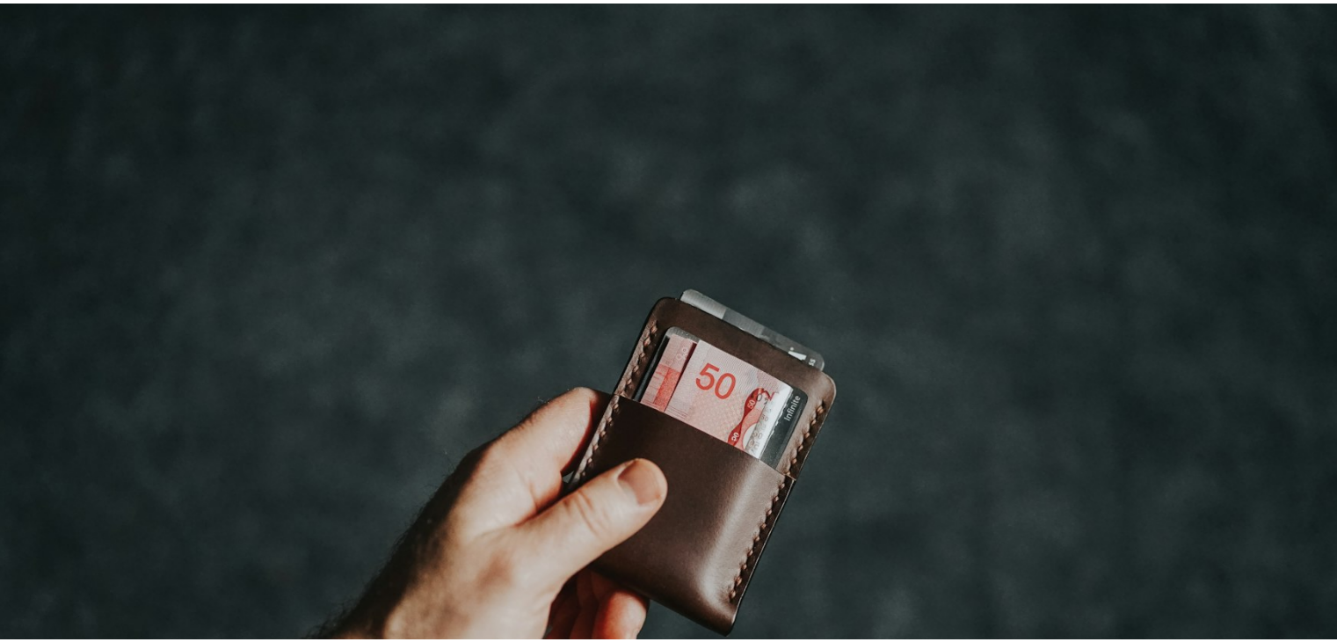
scroll to position [120, 0]
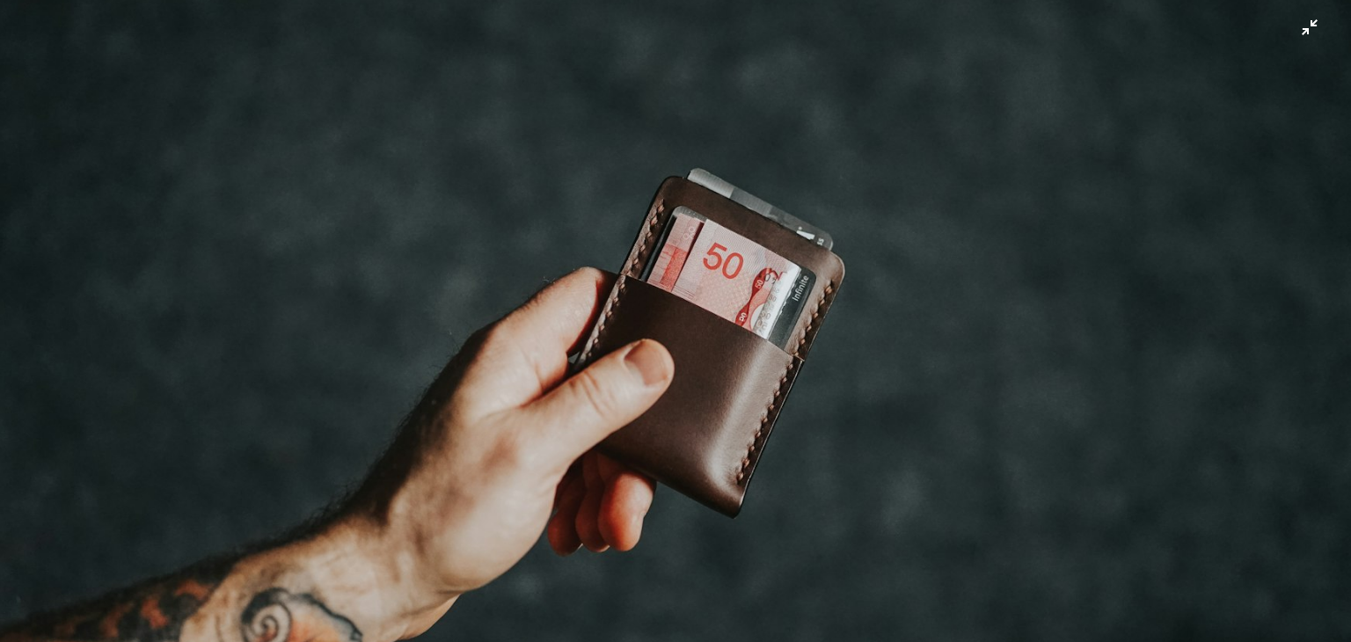
click at [1322, 28] on img "Zoom out on this image" at bounding box center [675, 329] width 1352 height 901
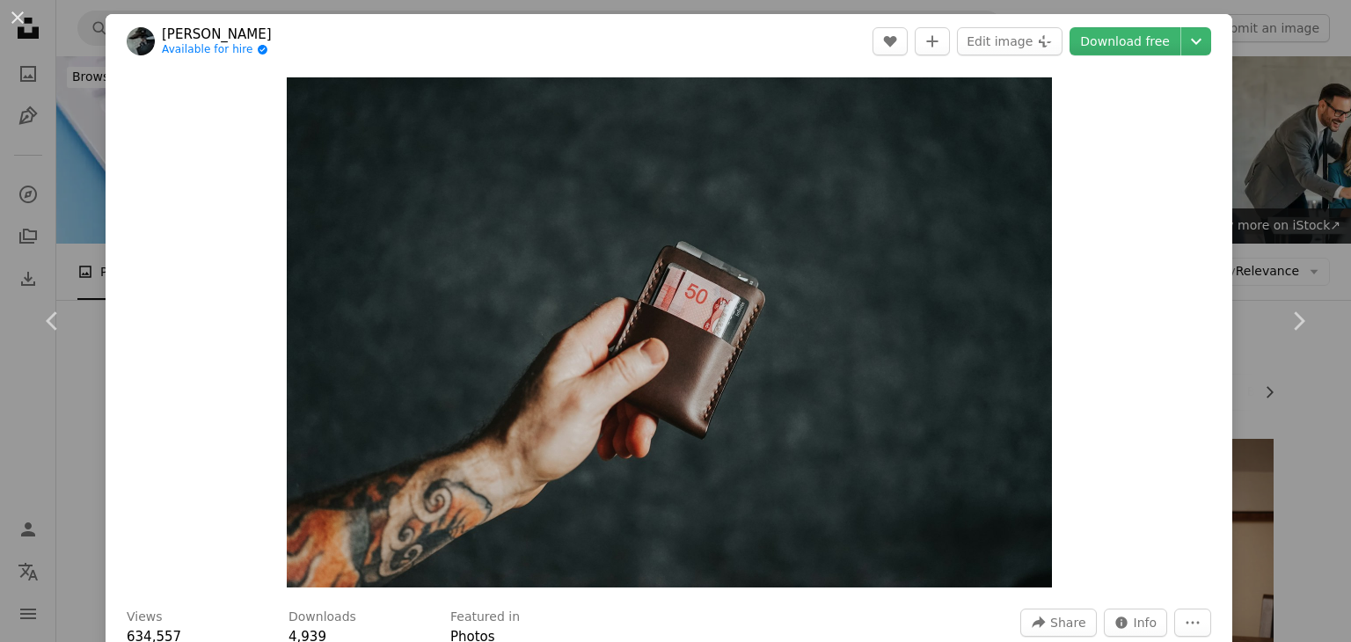
click at [1219, 258] on div "An X shape Chevron left Chevron right [PERSON_NAME] Available for hire A checkm…" at bounding box center [675, 321] width 1351 height 642
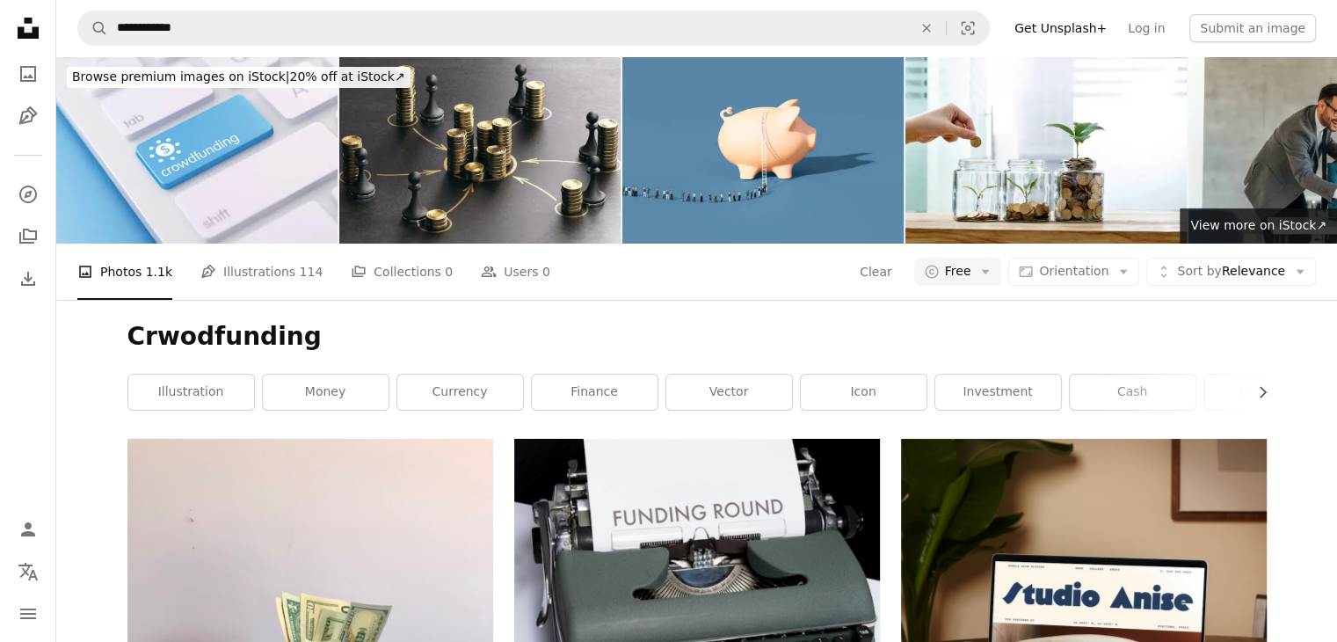
scroll to position [15643, 0]
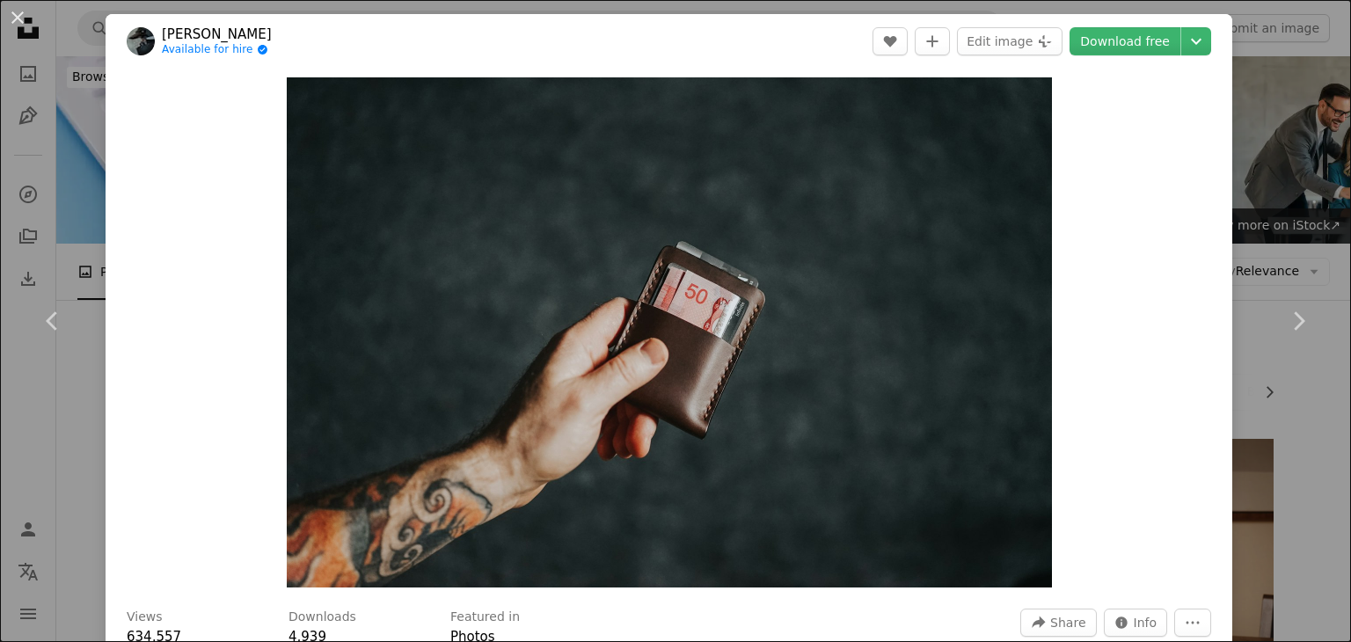
click at [1252, 189] on div "An X shape Chevron left Chevron right [PERSON_NAME] Available for hire A checkm…" at bounding box center [675, 321] width 1351 height 642
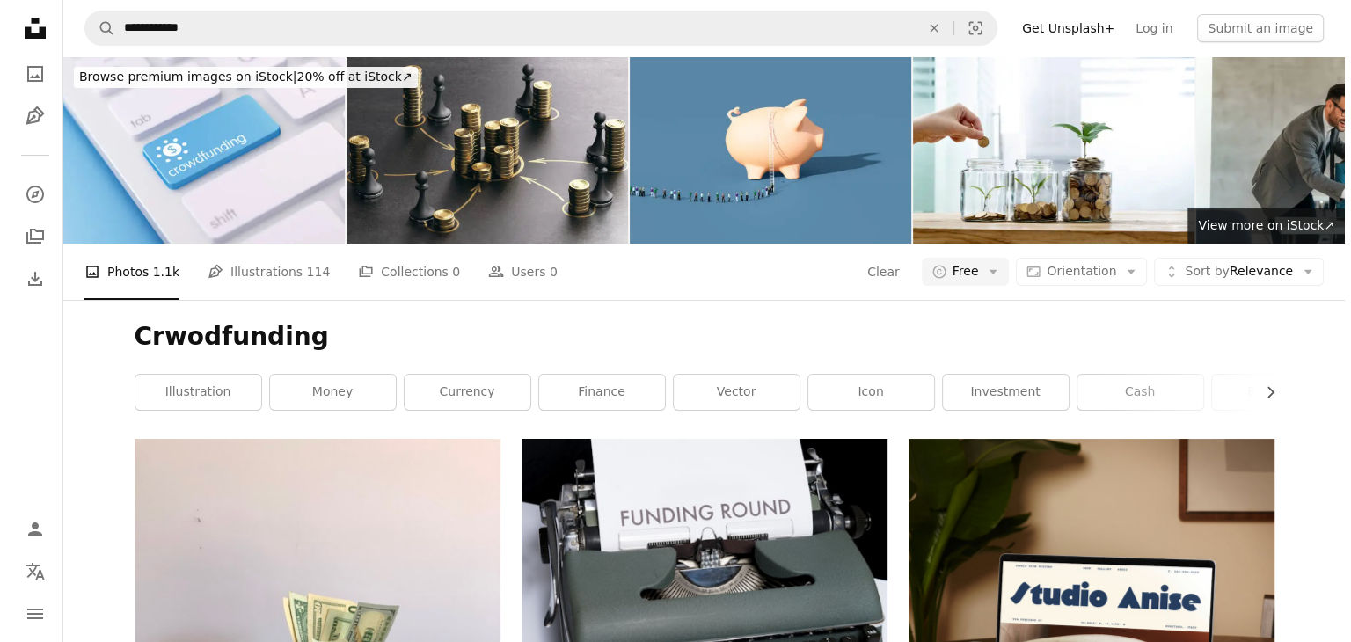
scroll to position [15907, 0]
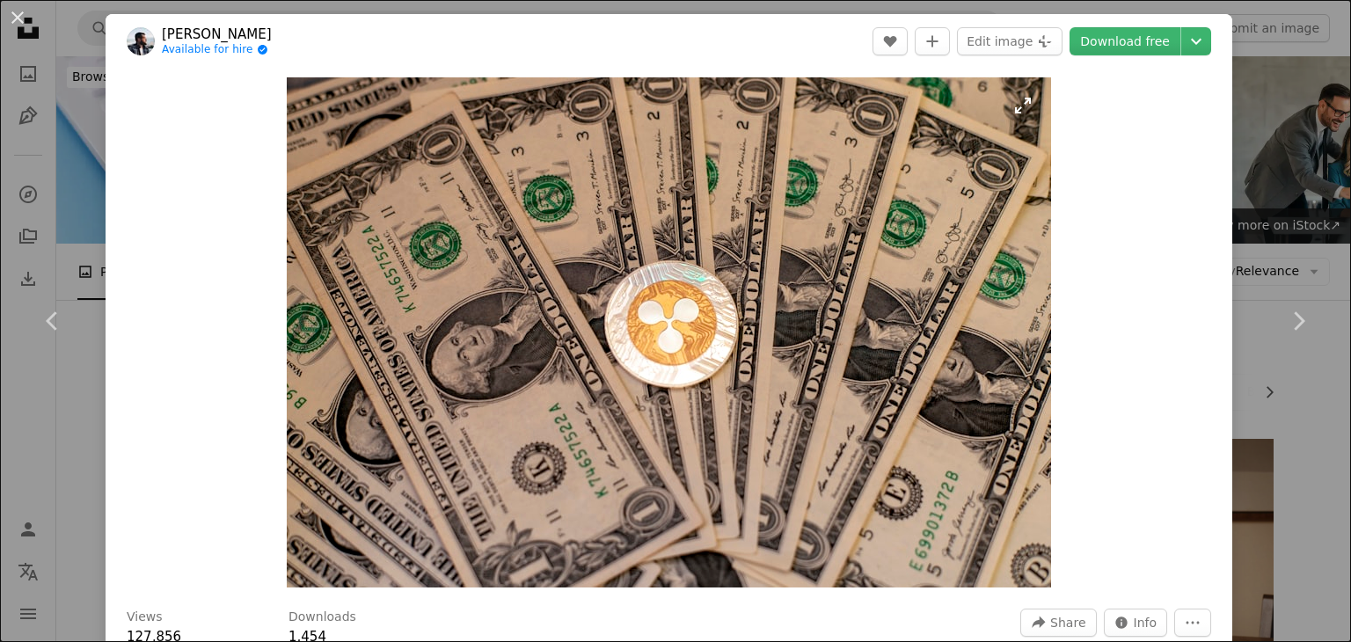
click at [1027, 98] on img "Zoom in on this image" at bounding box center [669, 332] width 764 height 510
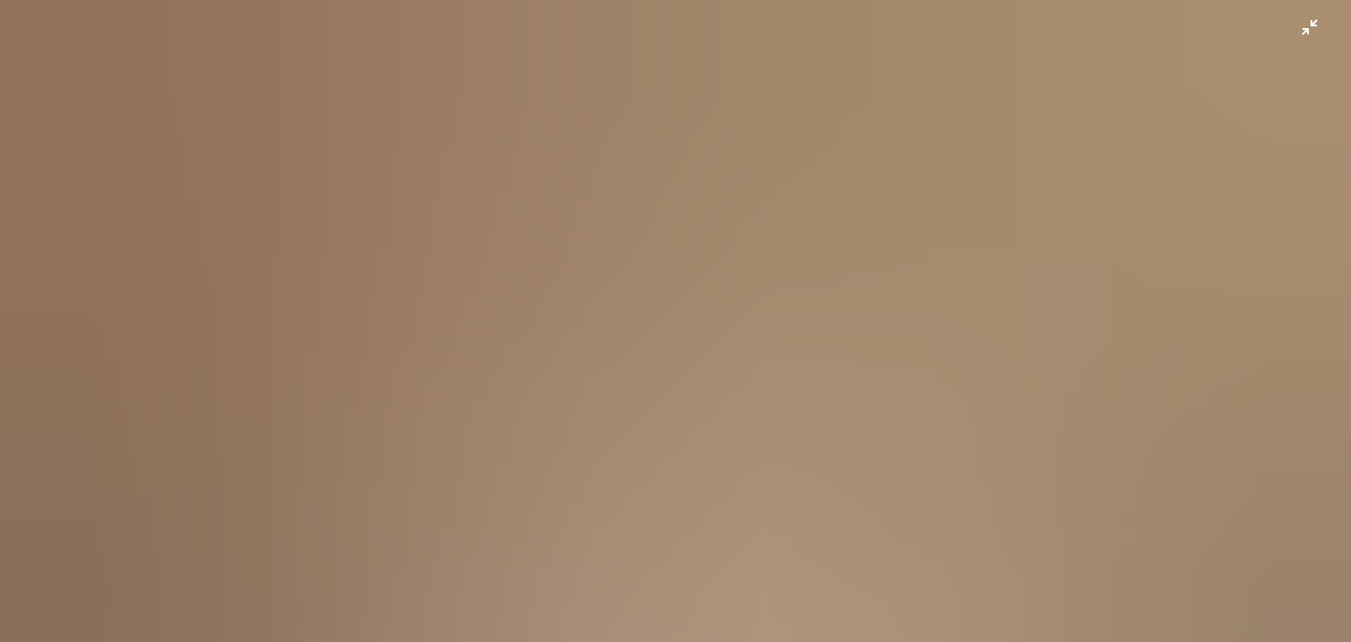
scroll to position [121, 0]
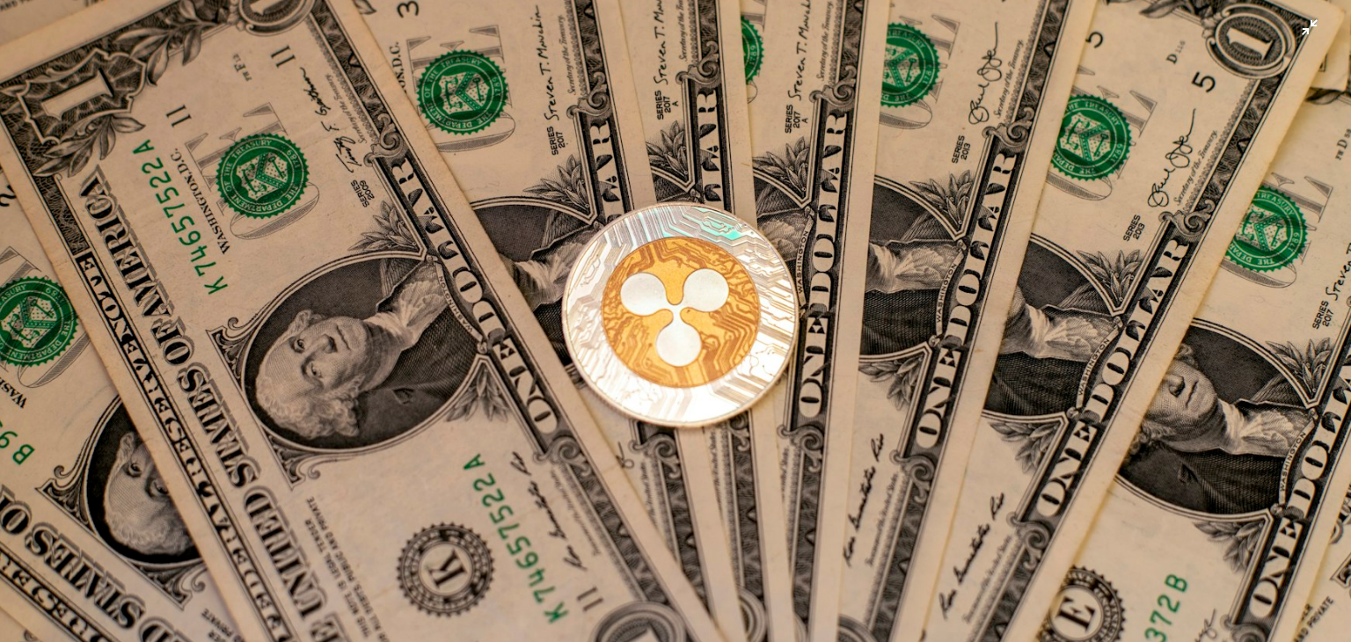
click at [1279, 37] on img "Zoom out on this image" at bounding box center [675, 329] width 1352 height 903
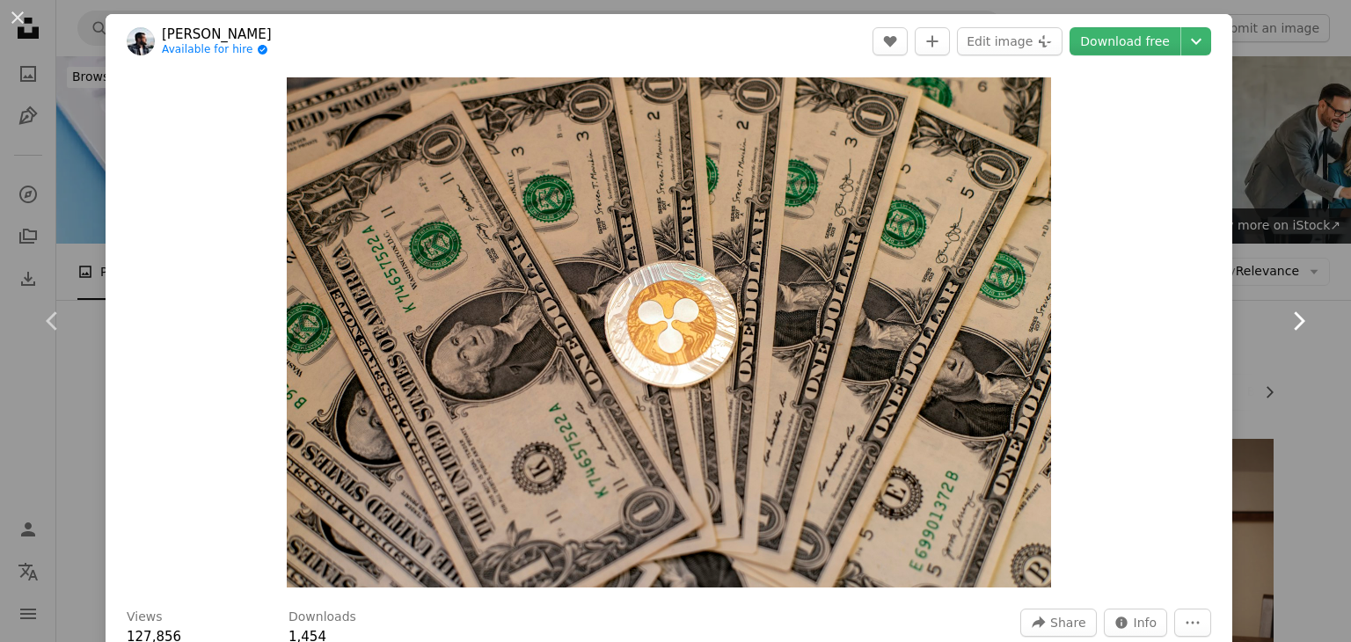
click at [1251, 244] on link "Chevron right" at bounding box center [1298, 321] width 106 height 169
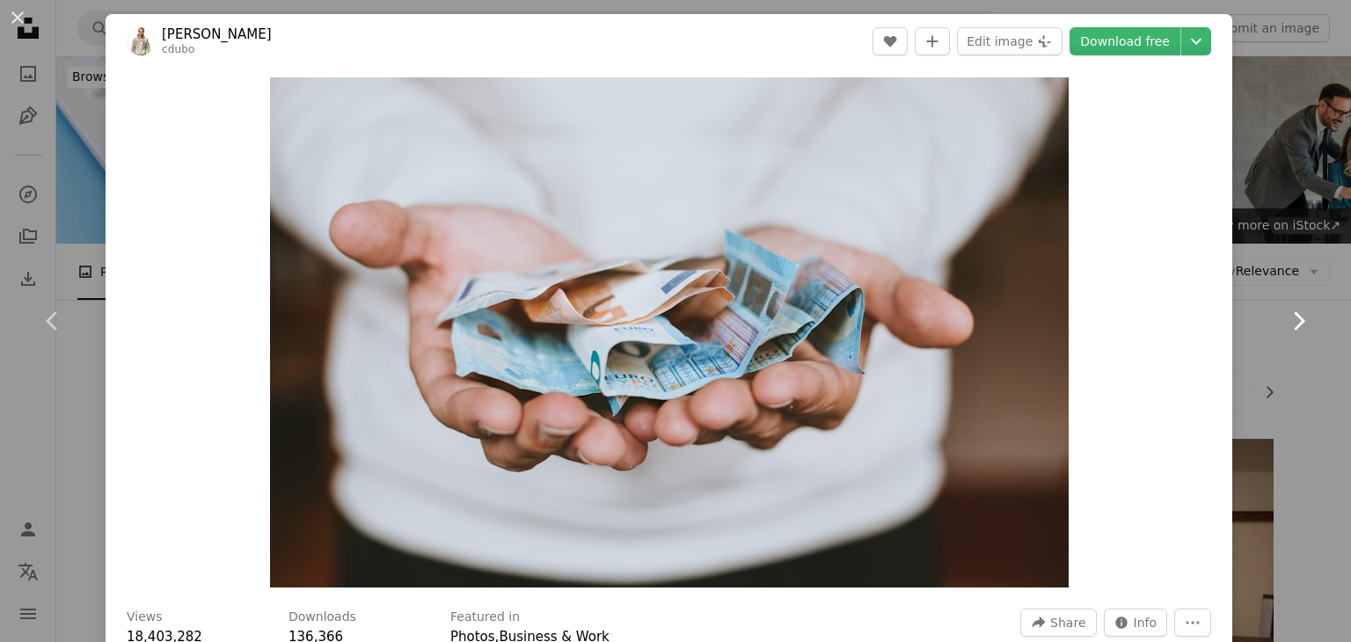
click at [1288, 314] on icon "Chevron right" at bounding box center [1298, 321] width 28 height 28
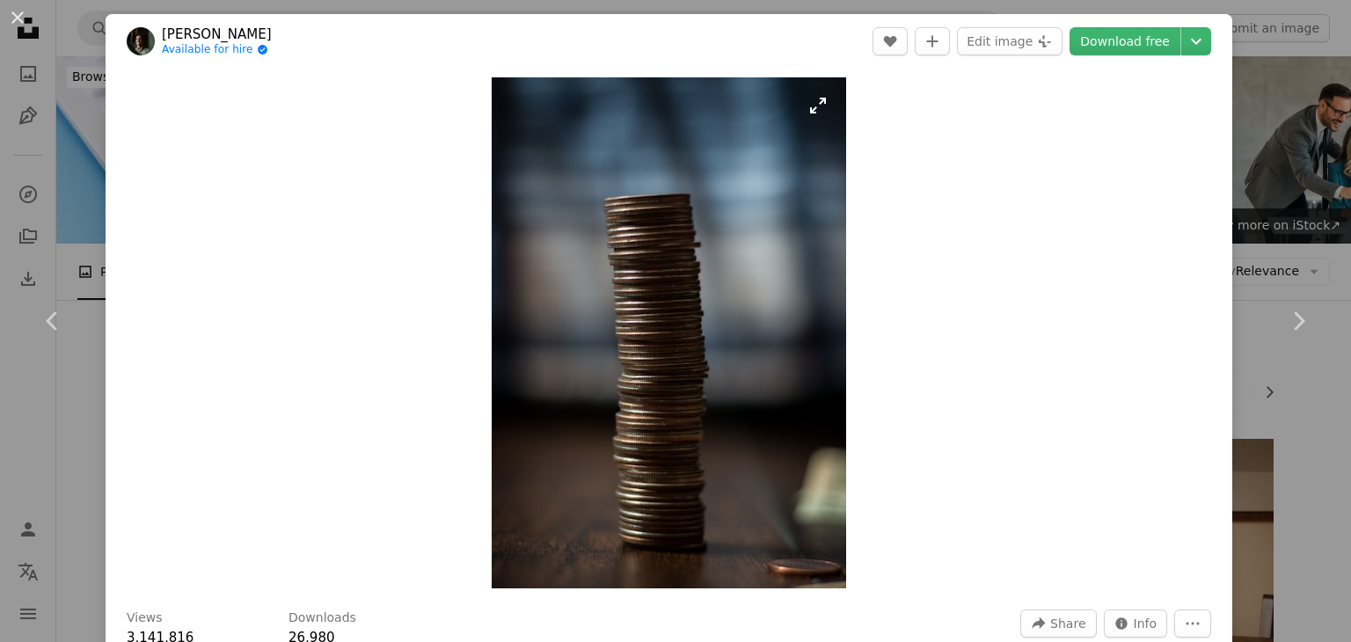
scroll to position [264, 0]
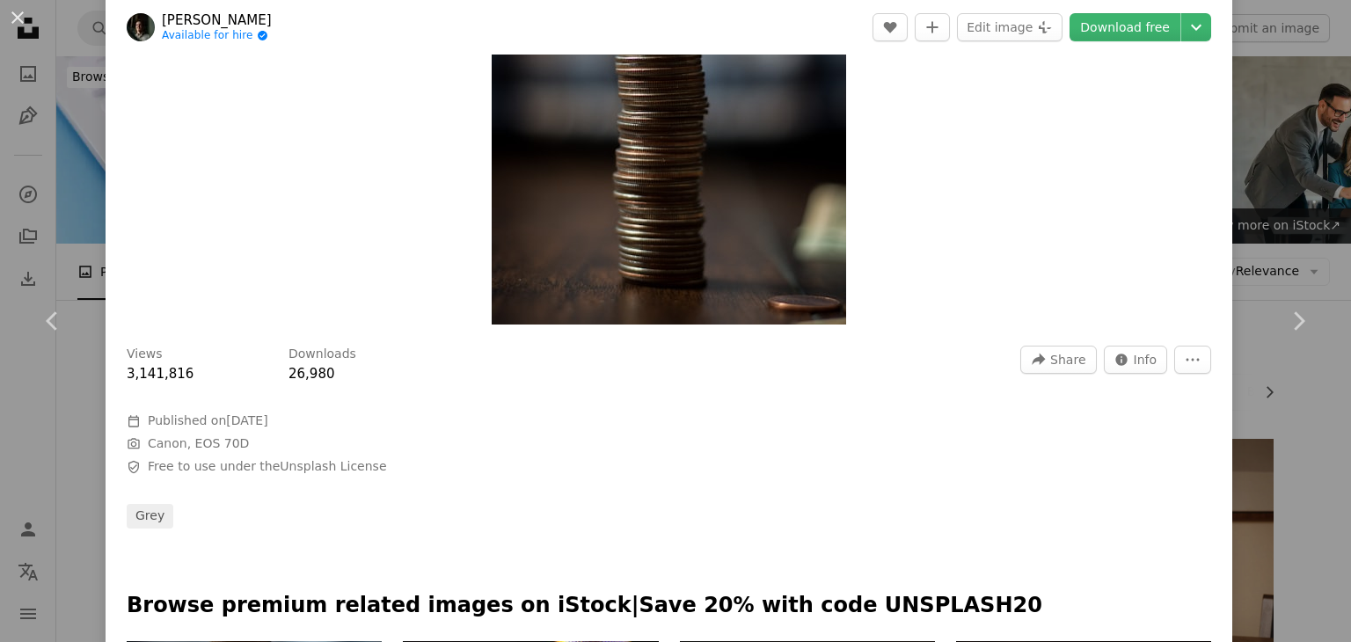
click at [1265, 164] on div "An X shape Chevron left Chevron right [PERSON_NAME] Available for hire A checkm…" at bounding box center [675, 321] width 1351 height 642
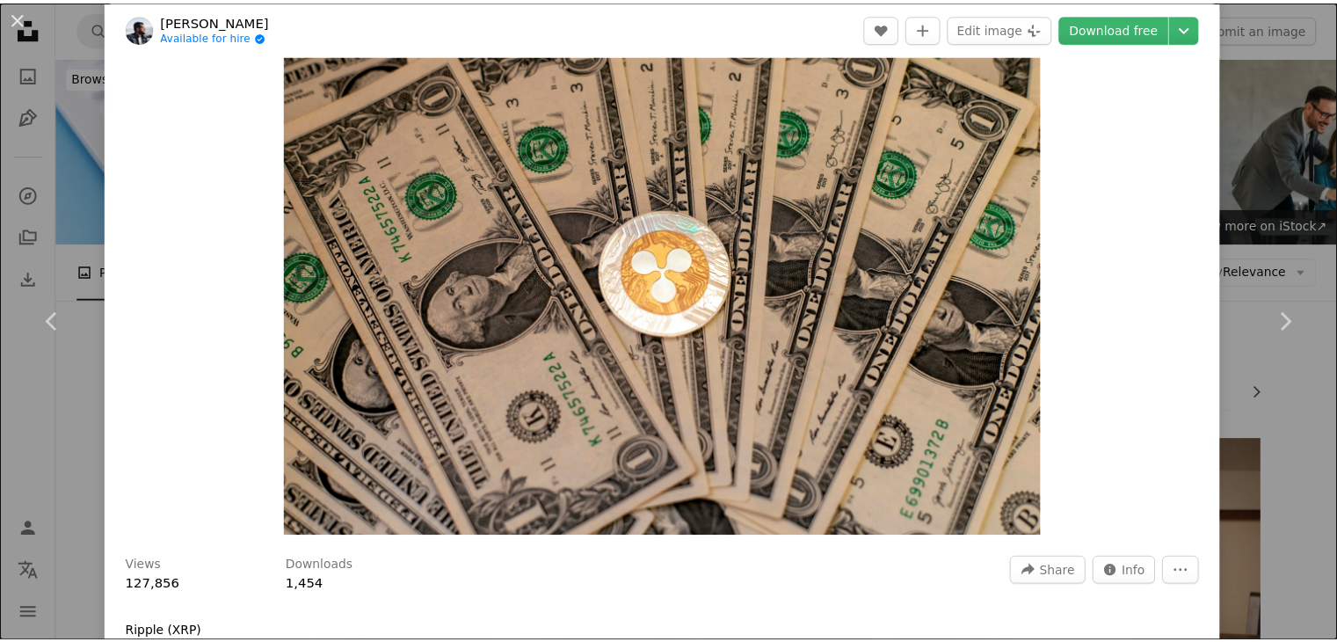
scroll to position [352, 0]
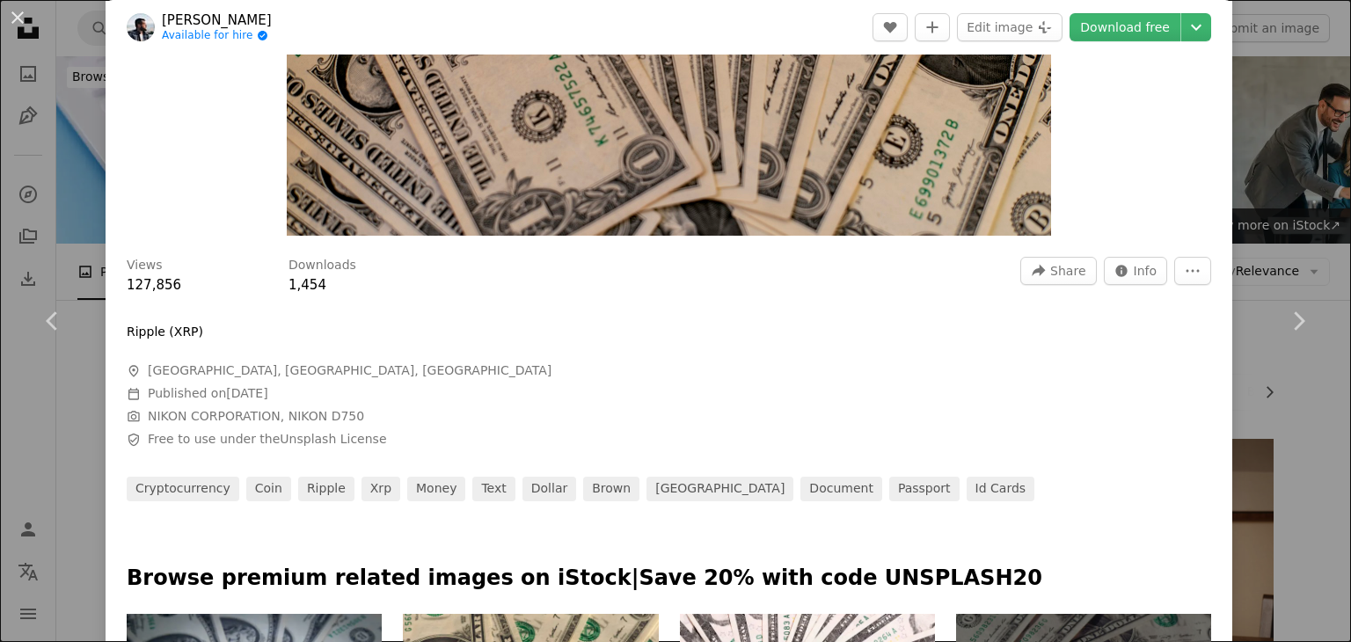
click at [1292, 433] on div "An X shape Chevron left Chevron right [PERSON_NAME] Demidko Available for hire …" at bounding box center [675, 321] width 1351 height 642
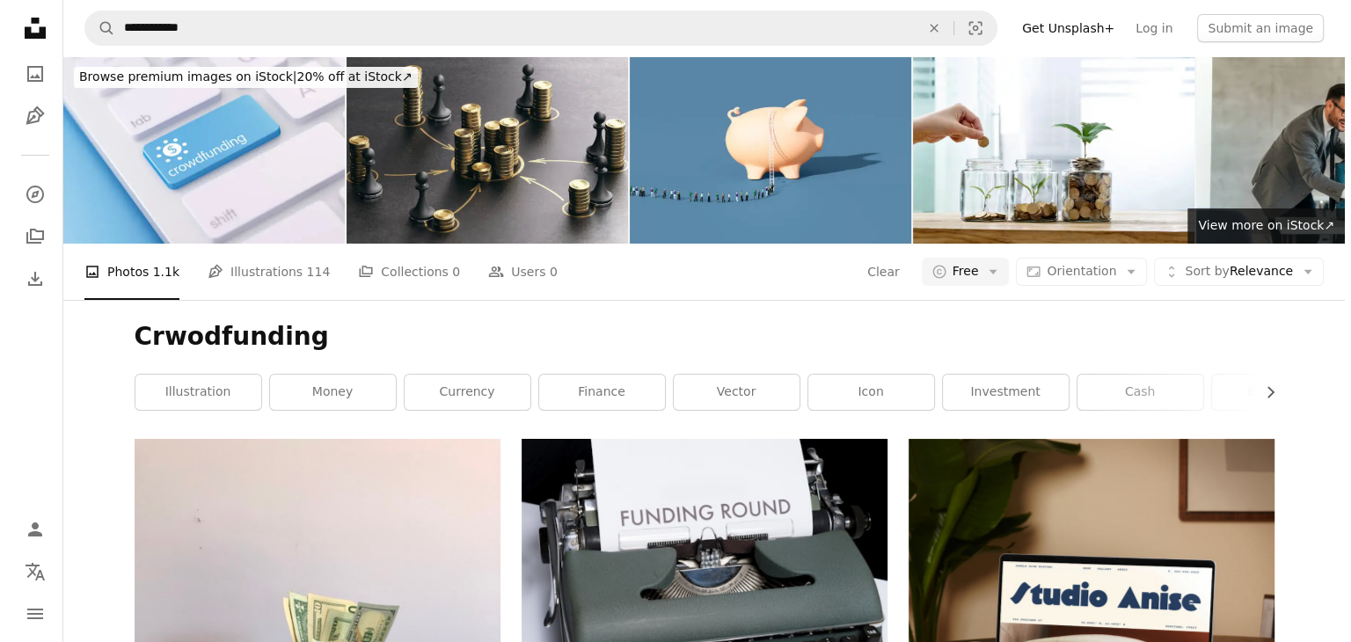
scroll to position [21007, 0]
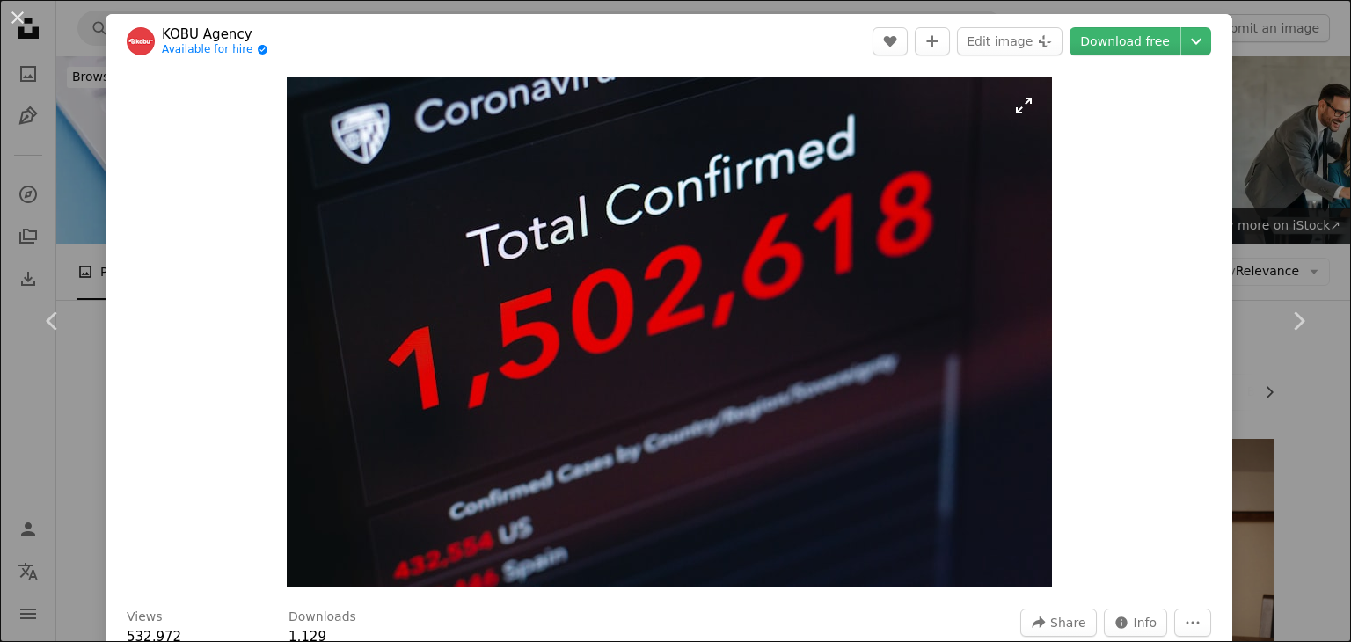
click at [1013, 110] on img "Zoom in on this image" at bounding box center [669, 332] width 765 height 510
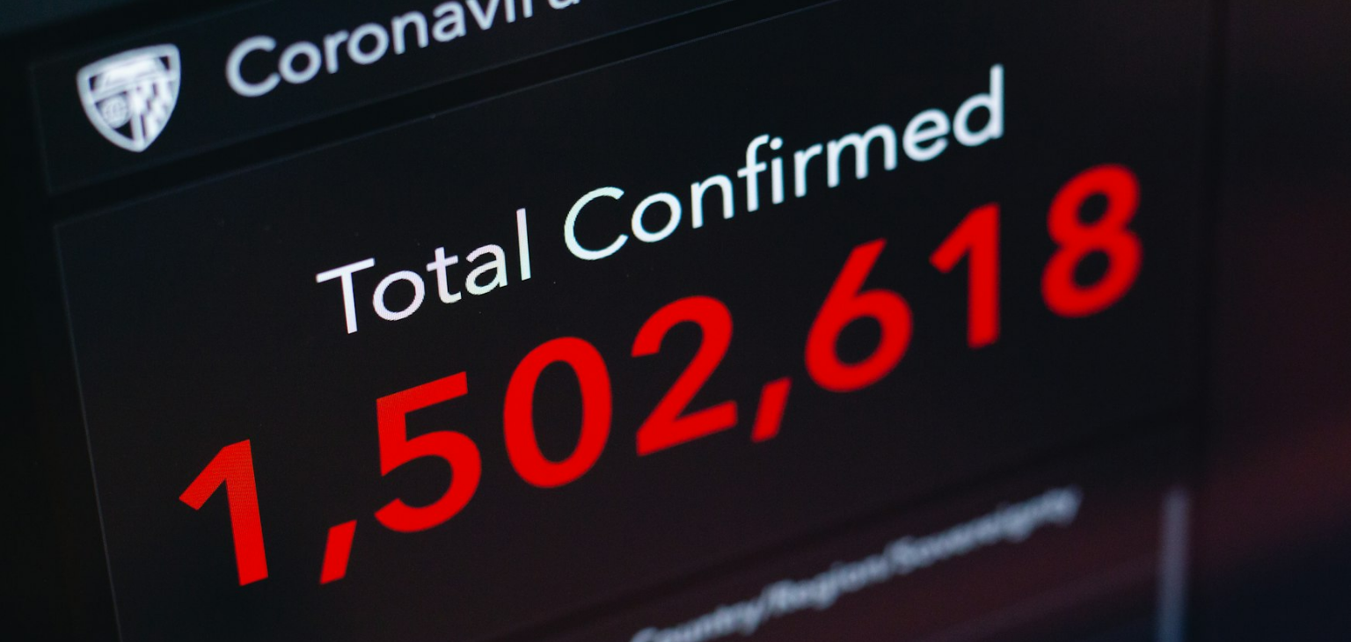
scroll to position [120, 0]
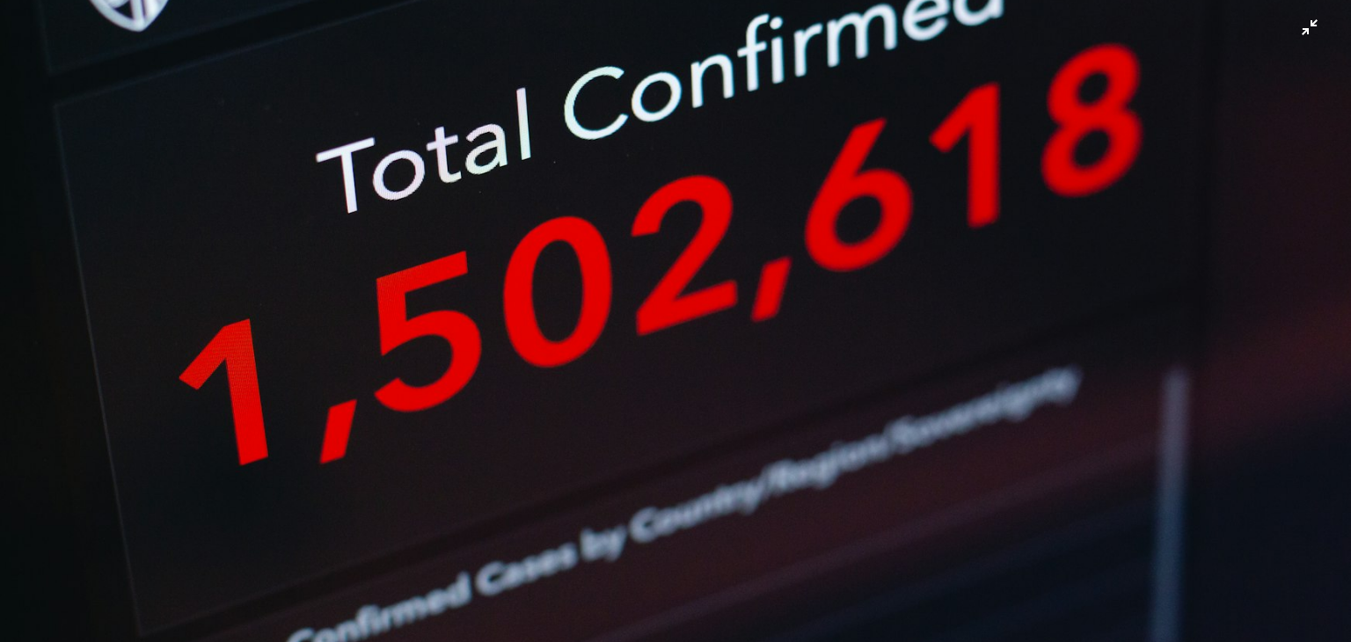
click at [928, 262] on img "Zoom out on this image" at bounding box center [675, 329] width 1352 height 901
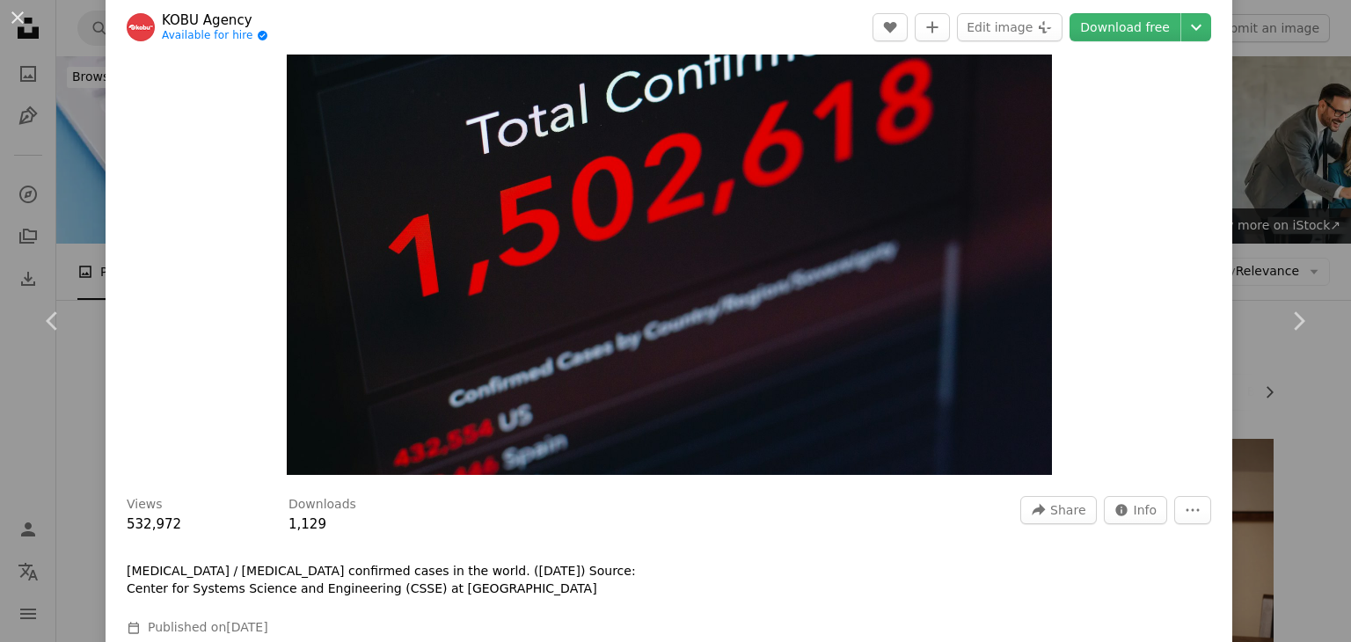
scroll to position [88, 0]
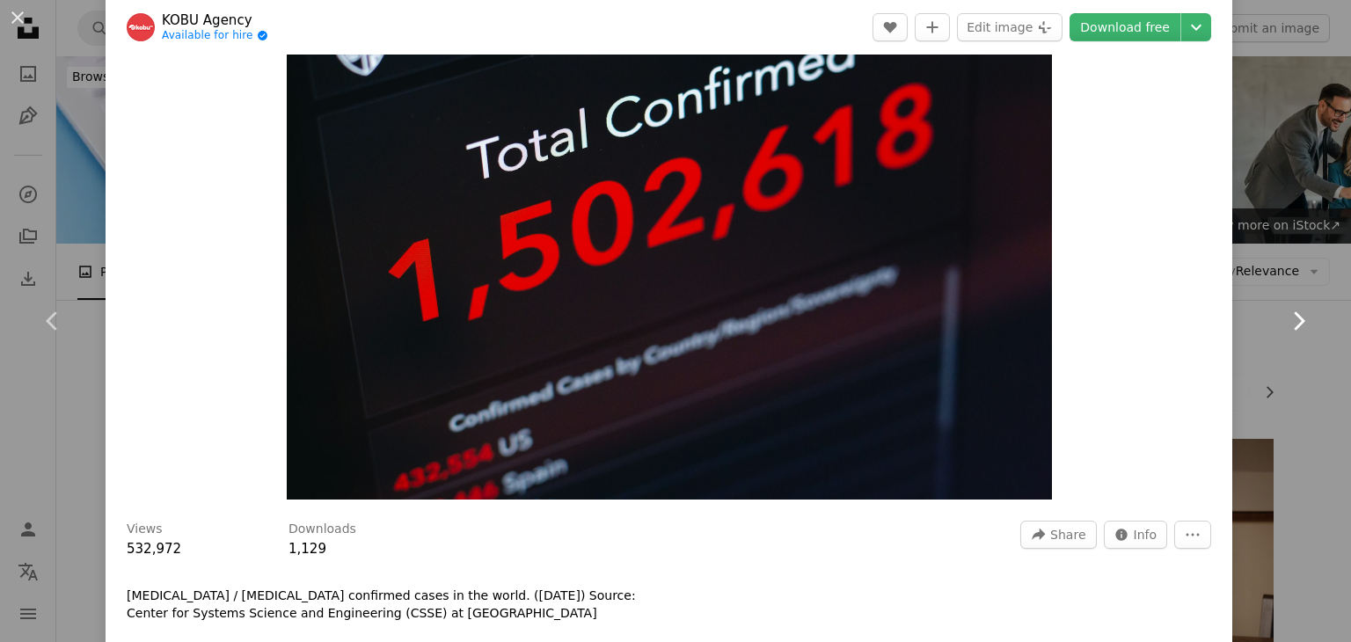
click at [1303, 240] on link "Chevron right" at bounding box center [1298, 321] width 106 height 169
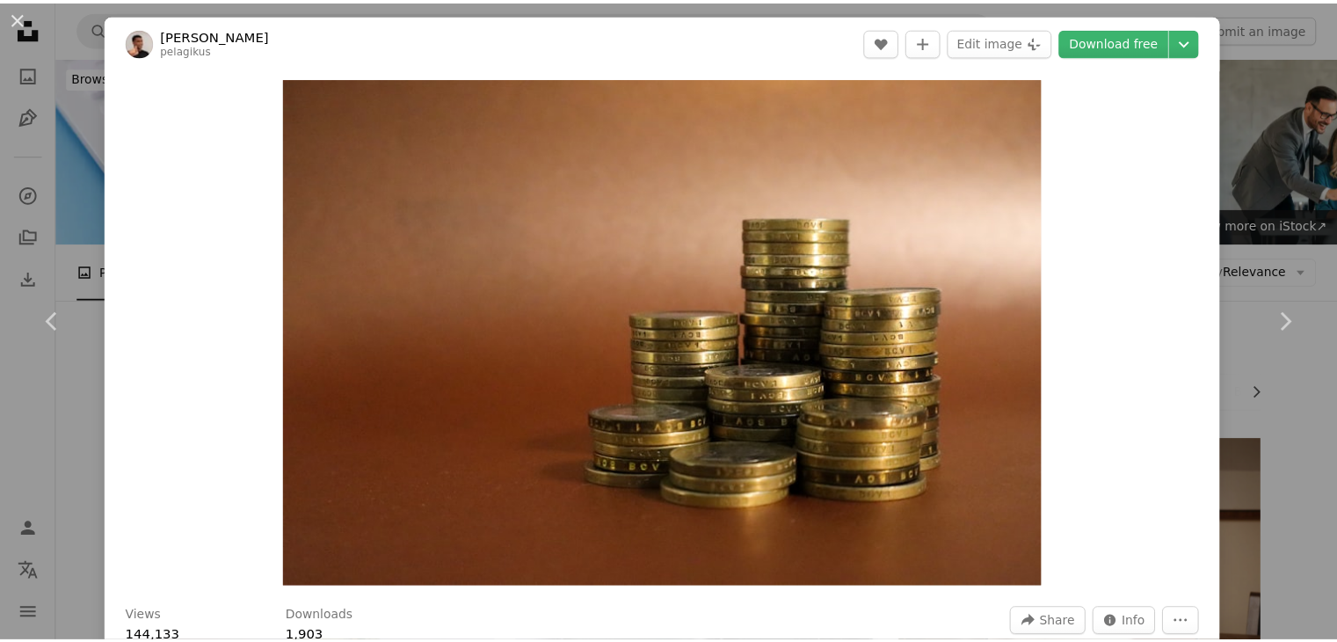
scroll to position [264, 0]
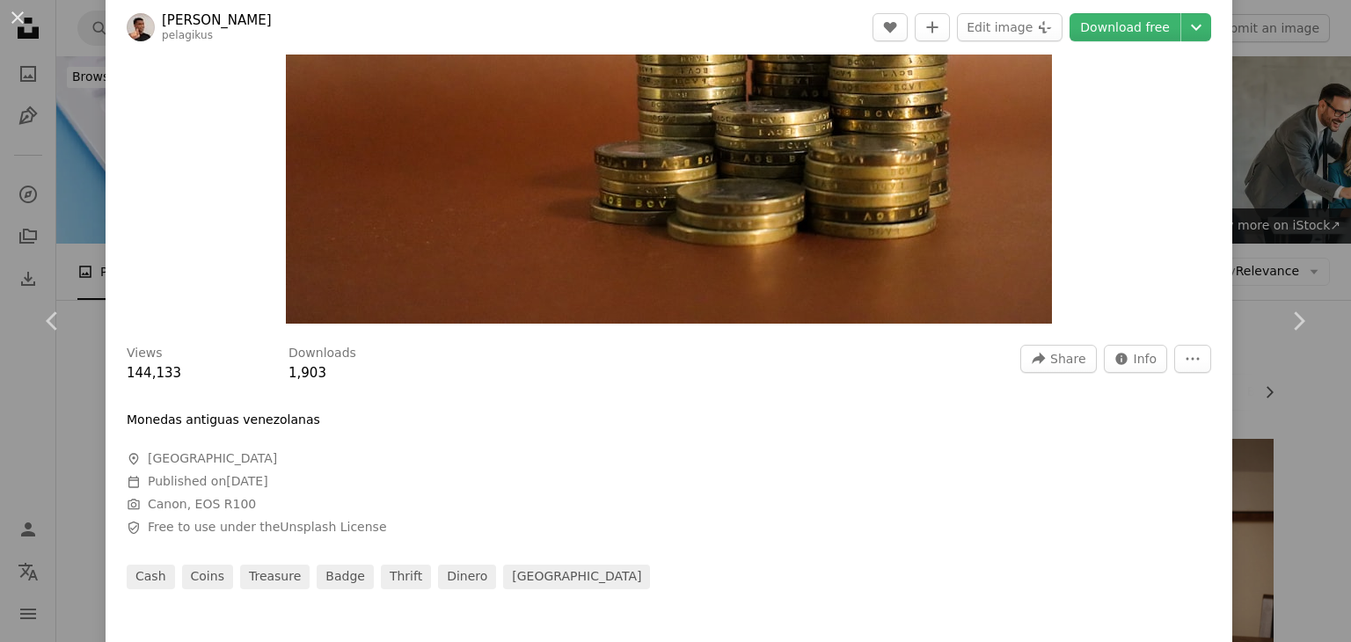
click at [1259, 145] on div "An X shape Chevron left Chevron right [PERSON_NAME] pelagikus A heart A plus si…" at bounding box center [675, 321] width 1351 height 642
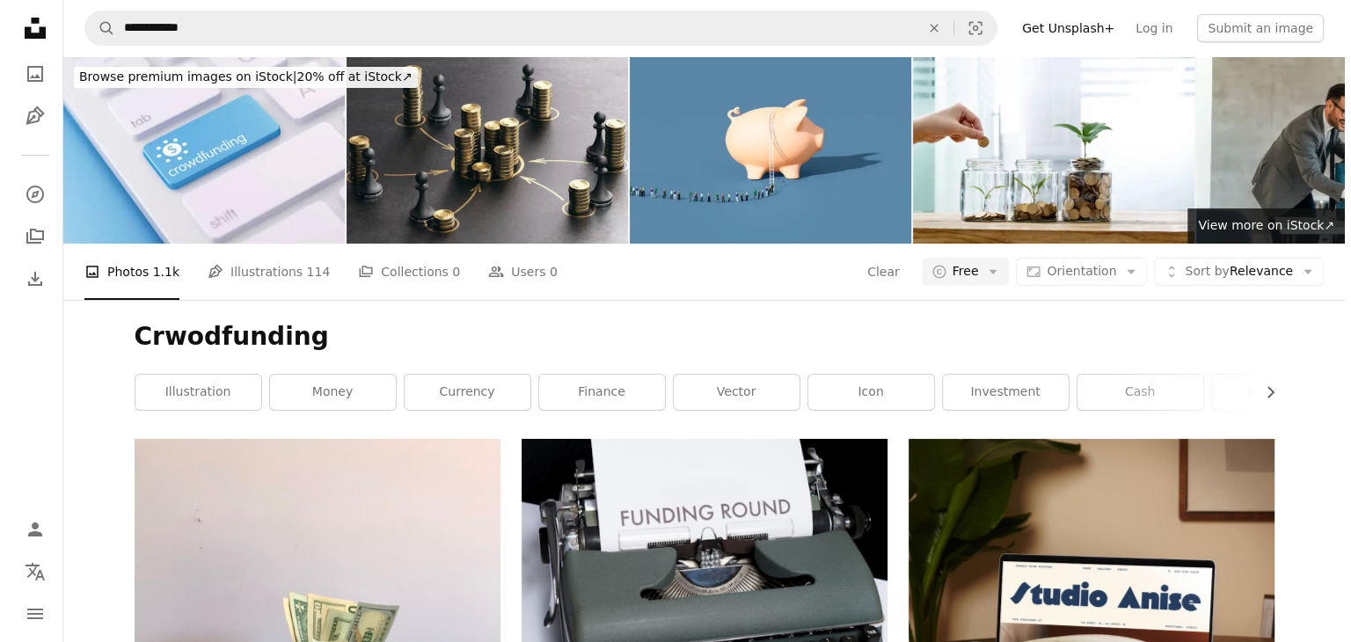
scroll to position [25403, 0]
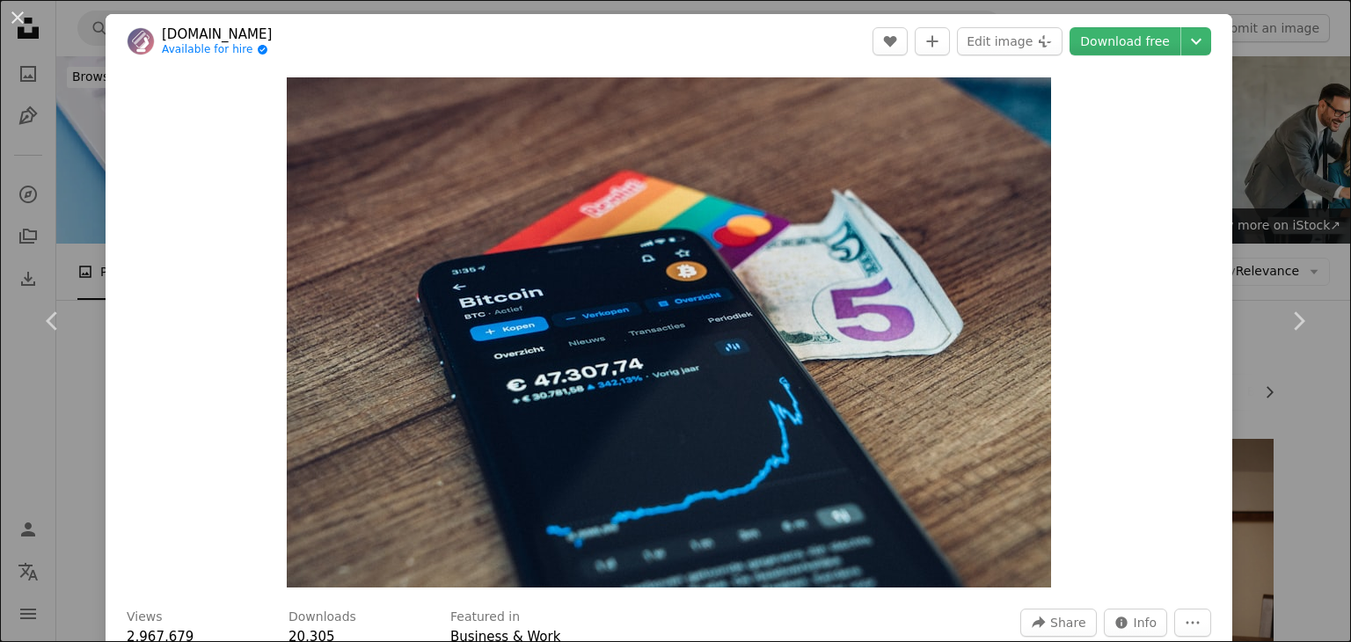
click at [689, 235] on img "Zoom in on this image" at bounding box center [669, 332] width 764 height 510
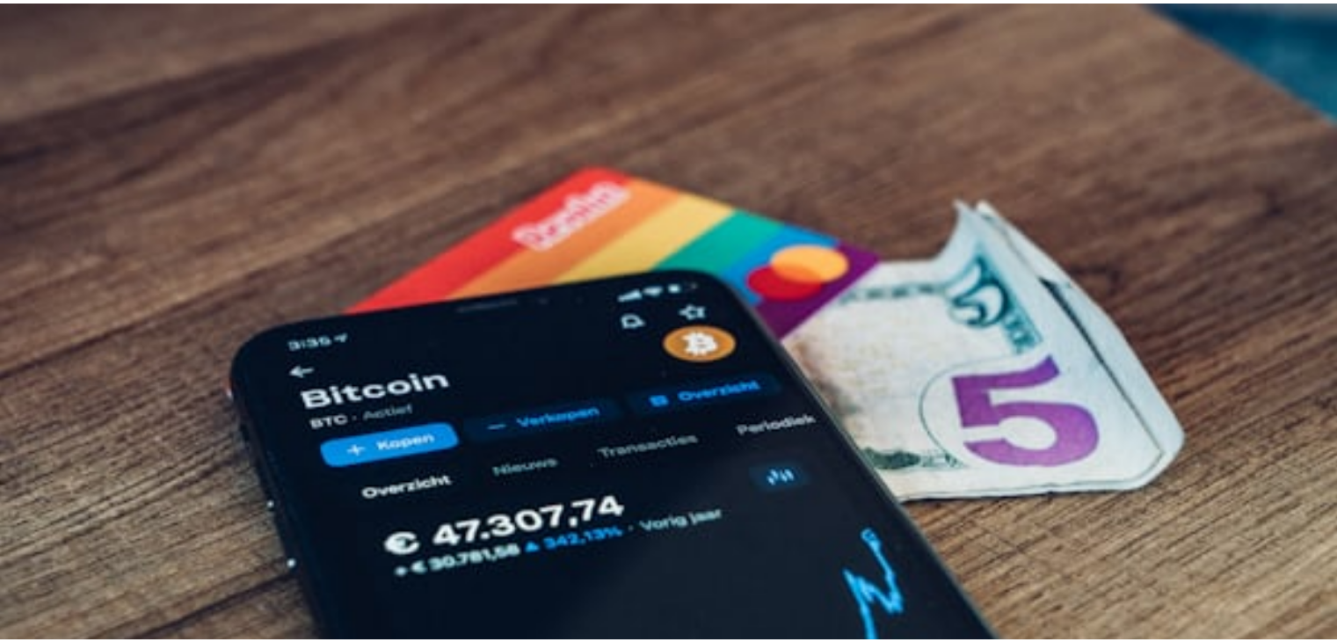
scroll to position [122, 0]
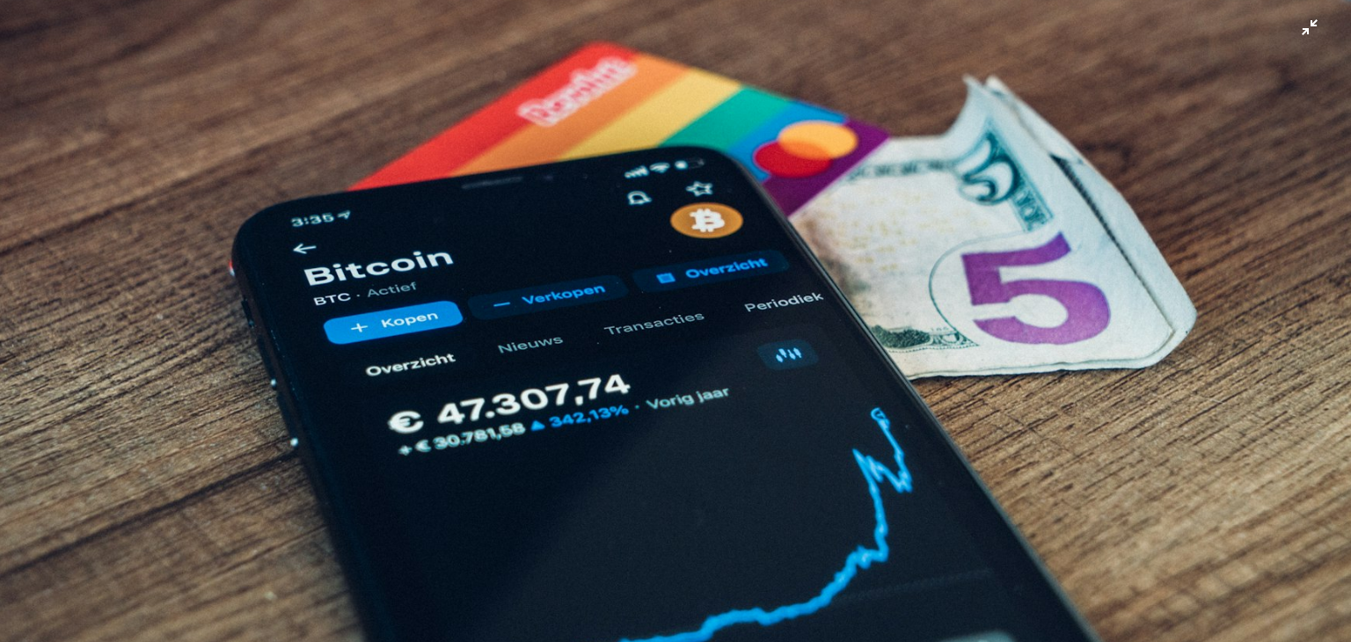
click at [1287, 40] on img "Zoom out on this image" at bounding box center [675, 328] width 1352 height 903
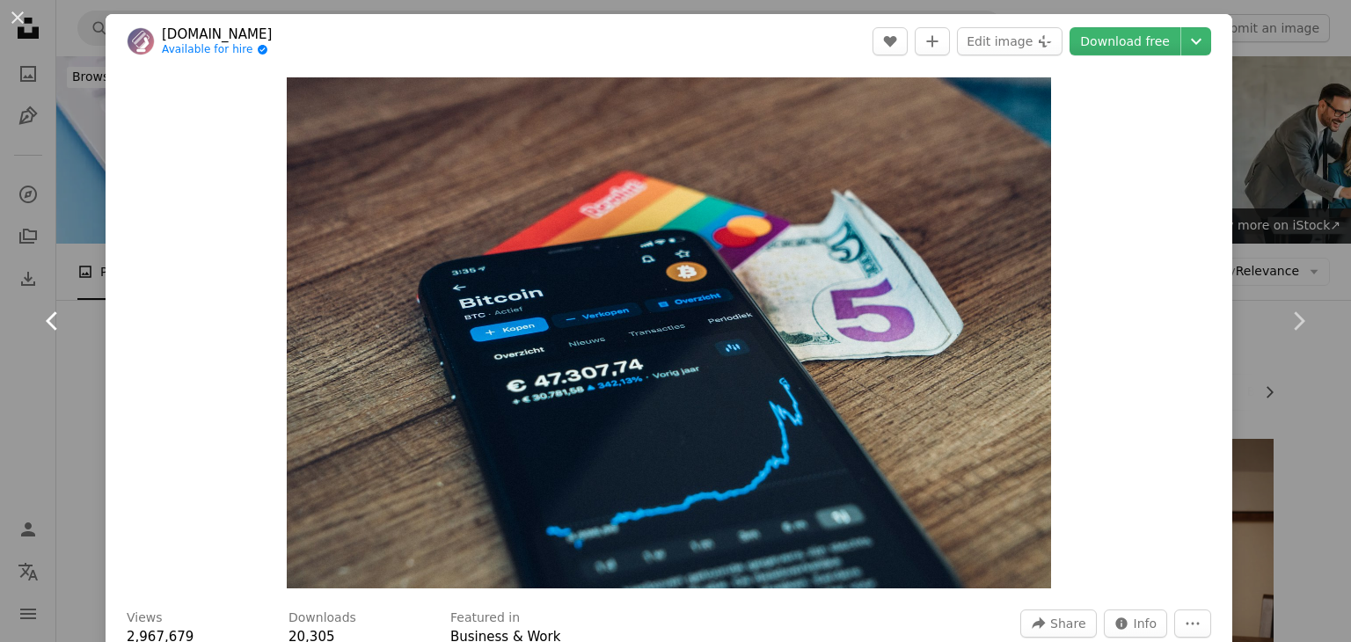
click at [0, 264] on link "Chevron left" at bounding box center [53, 321] width 106 height 169
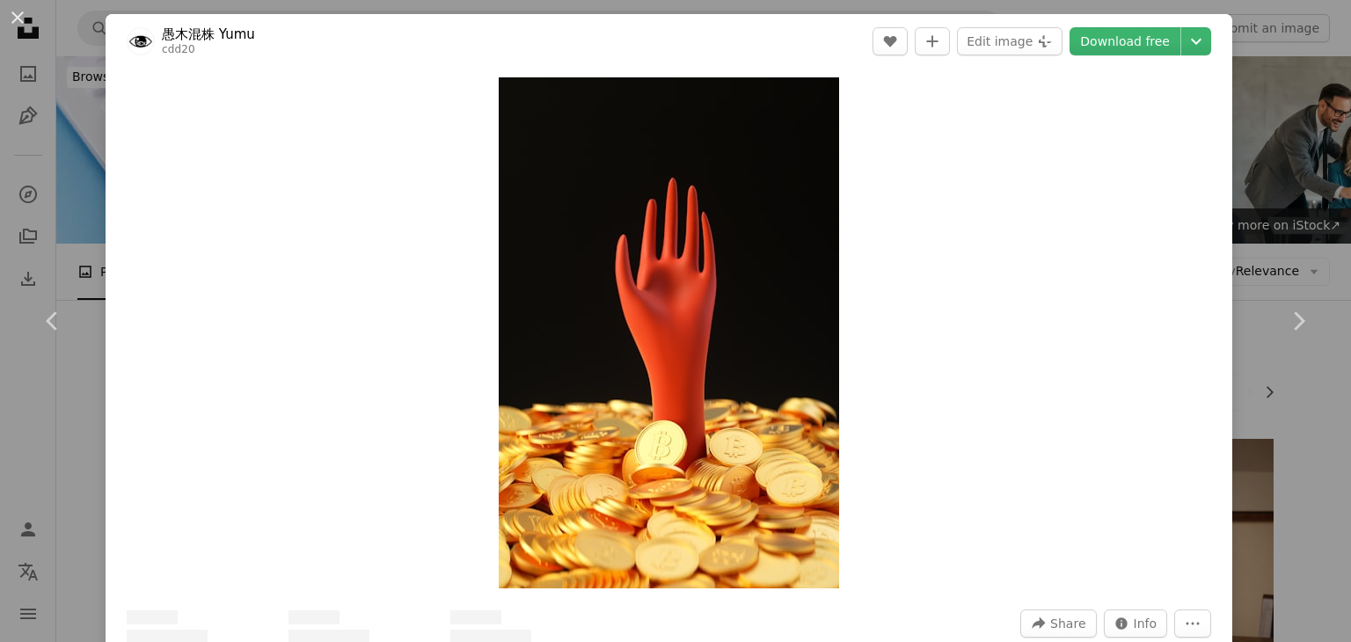
click at [1247, 149] on div "An X shape Chevron left Chevron right 愚木混株 Yumu cdd20 A heart A plus sign Edit …" at bounding box center [675, 321] width 1351 height 642
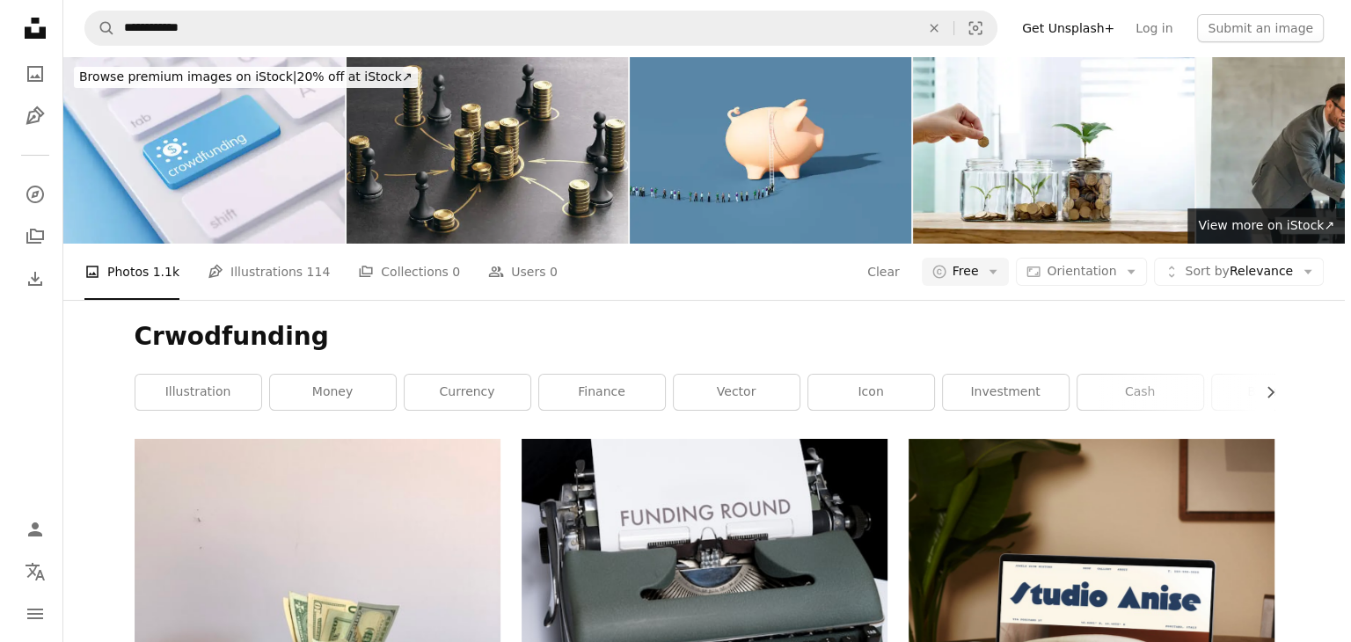
scroll to position [6453, 0]
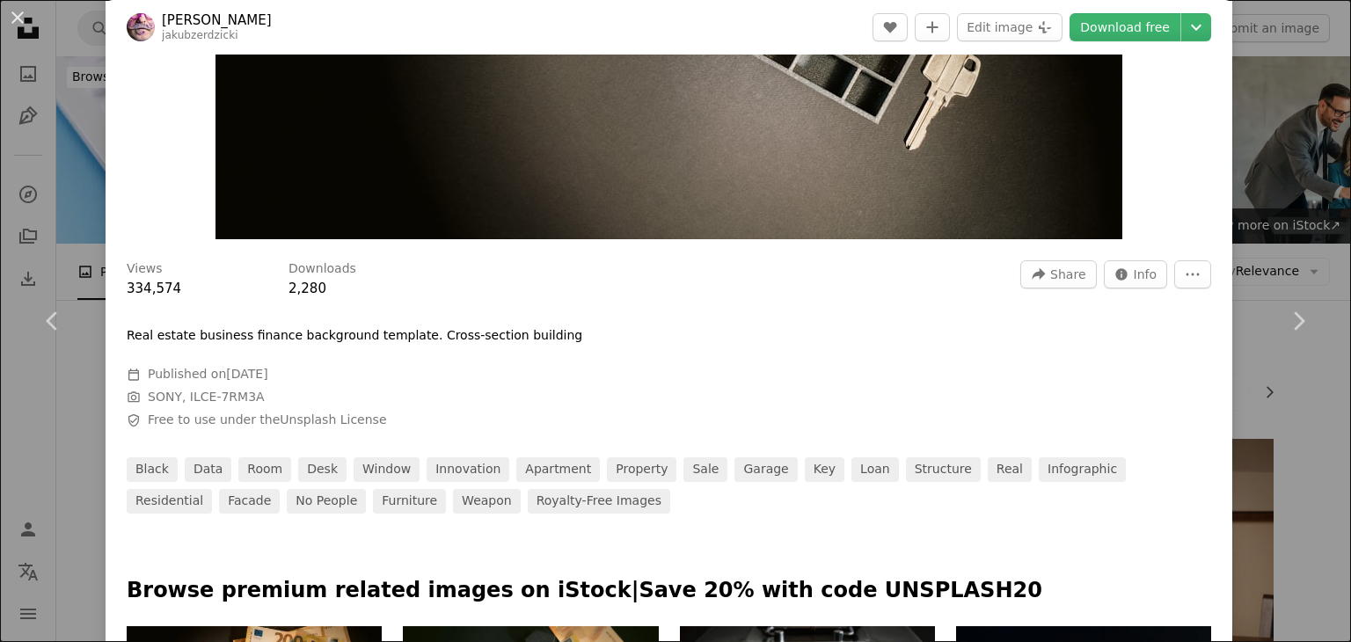
scroll to position [352, 0]
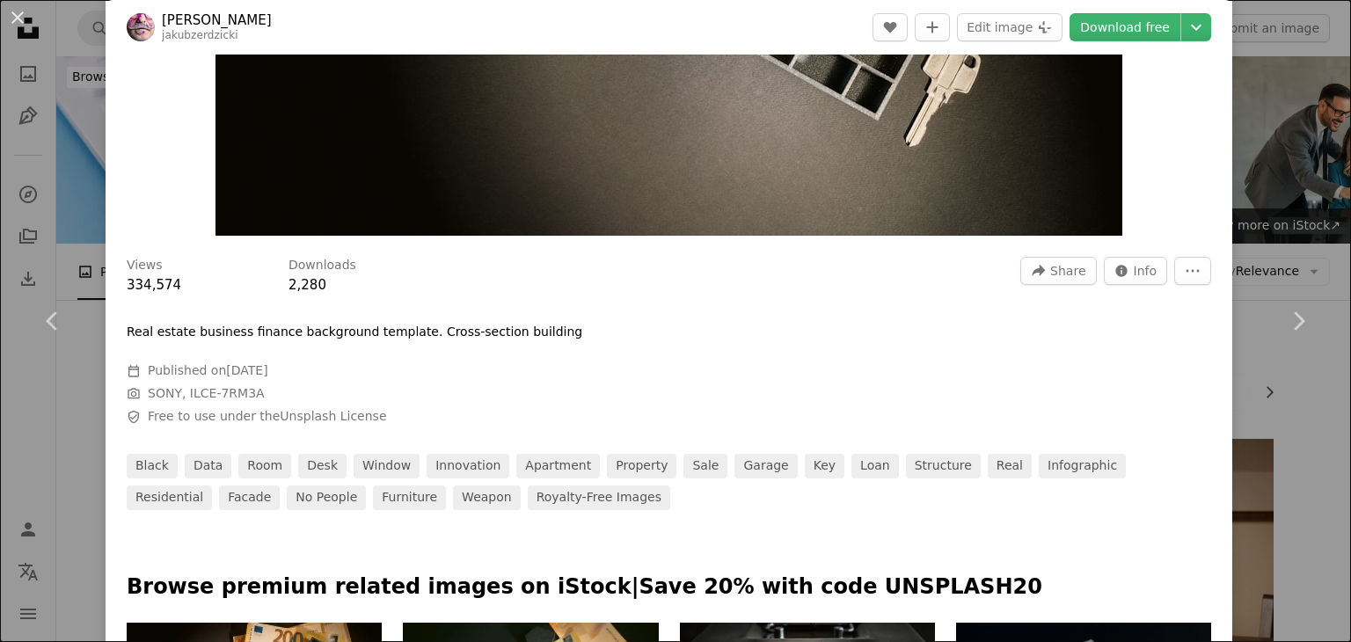
click at [1257, 455] on div "An X shape Chevron left Chevron right [PERSON_NAME] jakubzerdzicki A heart A pl…" at bounding box center [675, 321] width 1351 height 642
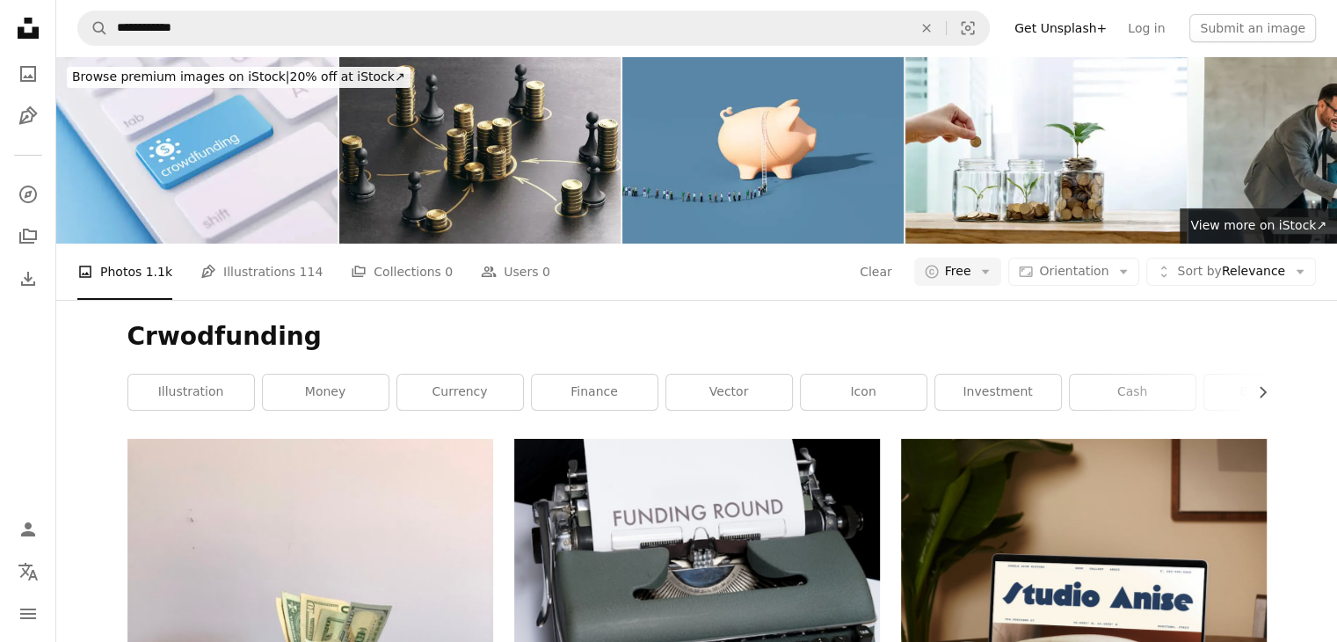
scroll to position [5574, 0]
